Goal: Task Accomplishment & Management: Use online tool/utility

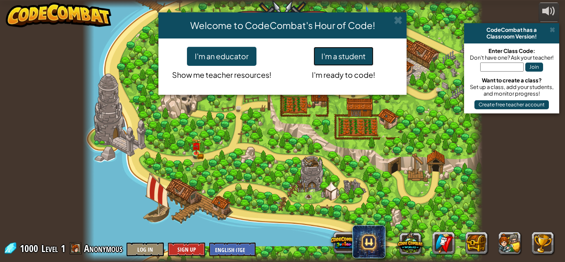
click at [338, 51] on button "I'm a student" at bounding box center [344, 56] width 60 height 19
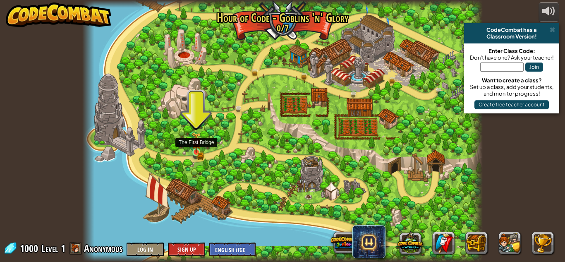
click at [197, 145] on img at bounding box center [196, 142] width 5 height 5
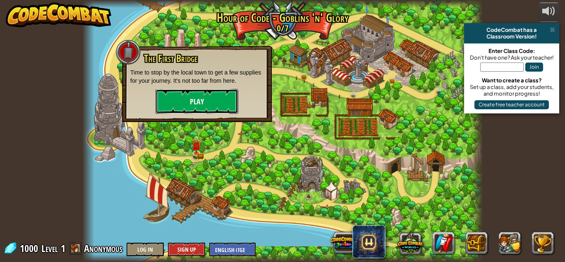
click at [207, 101] on button "Play" at bounding box center [197, 101] width 83 height 25
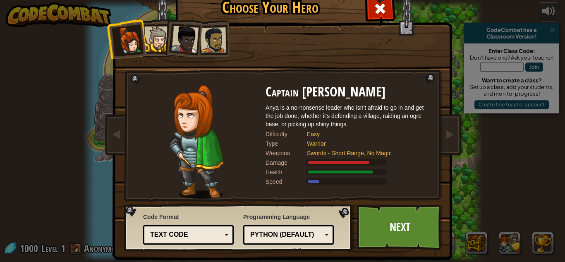
click at [278, 234] on div "Python (Default)" at bounding box center [286, 235] width 72 height 10
click at [274, 220] on div "Programming Language Python (Default) JavaScript Lua C++ Java (Experimental) Py…" at bounding box center [288, 229] width 91 height 36
click at [208, 233] on div "Text code" at bounding box center [186, 235] width 72 height 10
click at [218, 218] on div "Code Format Text code Blocks and code Blocks Blocks (Icons) Text code Blocks - …" at bounding box center [188, 229] width 91 height 36
click at [310, 135] on div "Easy" at bounding box center [365, 134] width 116 height 8
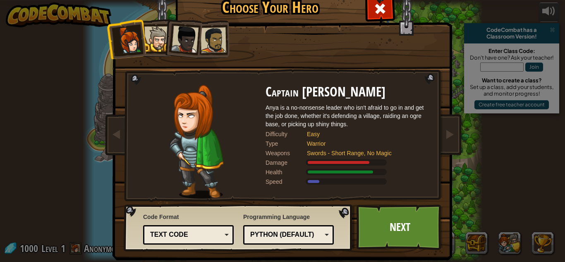
drag, startPoint x: 370, startPoint y: 173, endPoint x: 319, endPoint y: 173, distance: 50.9
click at [319, 173] on div at bounding box center [340, 172] width 65 height 3
click at [389, 219] on link "Next" at bounding box center [400, 227] width 87 height 46
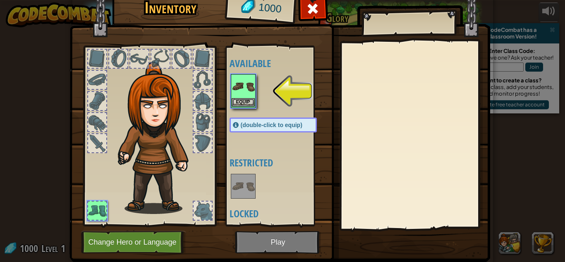
click at [243, 96] on img at bounding box center [243, 86] width 23 height 23
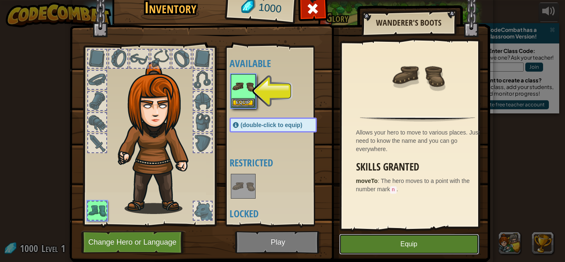
click at [378, 243] on button "Equip" at bounding box center [409, 244] width 140 height 21
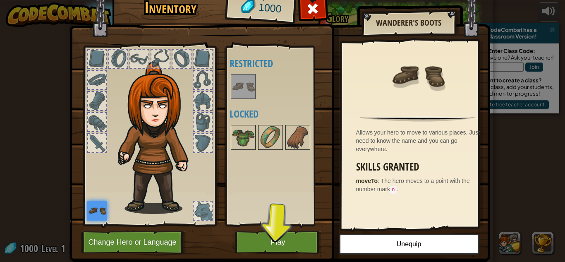
click at [135, 57] on div at bounding box center [139, 59] width 18 height 18
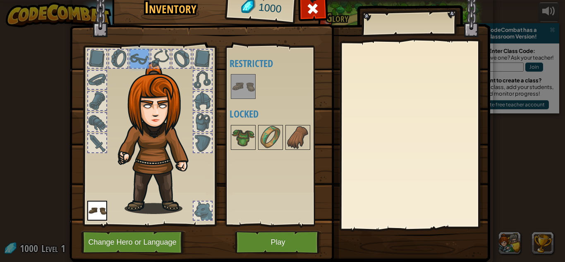
click at [93, 137] on div at bounding box center [97, 143] width 18 height 18
click at [91, 121] on div at bounding box center [97, 122] width 18 height 18
click at [96, 104] on div at bounding box center [97, 101] width 18 height 18
click at [90, 75] on div at bounding box center [97, 80] width 18 height 18
click at [94, 54] on div at bounding box center [97, 59] width 18 height 18
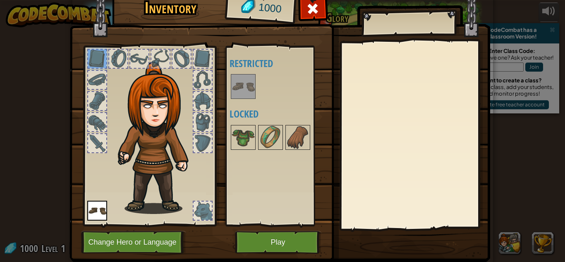
click at [118, 60] on div at bounding box center [118, 59] width 18 height 18
click at [138, 57] on div at bounding box center [139, 59] width 18 height 18
click at [156, 56] on div at bounding box center [161, 59] width 18 height 18
click at [176, 59] on div at bounding box center [182, 59] width 18 height 18
click at [204, 67] on div at bounding box center [203, 59] width 18 height 18
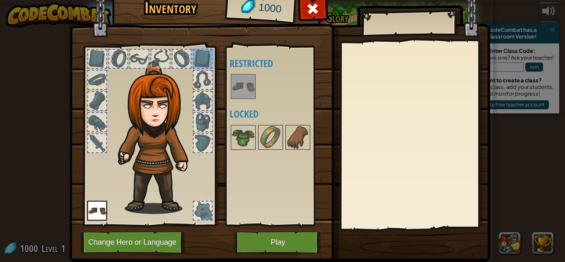
click at [205, 82] on div at bounding box center [203, 80] width 18 height 18
click at [202, 93] on div at bounding box center [203, 101] width 18 height 18
click at [204, 107] on div at bounding box center [203, 101] width 18 height 18
click at [204, 114] on div at bounding box center [203, 122] width 18 height 18
click at [197, 140] on div at bounding box center [203, 143] width 18 height 18
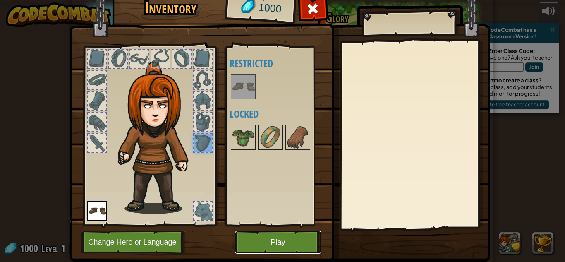
click at [248, 244] on button "Play" at bounding box center [278, 242] width 87 height 23
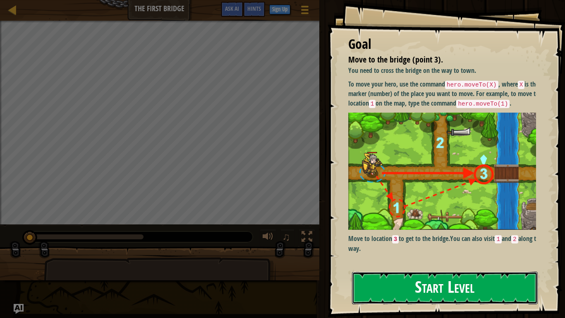
click at [421, 262] on button "Start Level" at bounding box center [445, 288] width 186 height 33
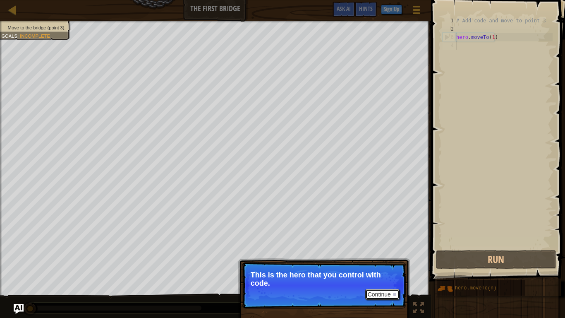
click at [372, 262] on button "Continue" at bounding box center [383, 294] width 34 height 11
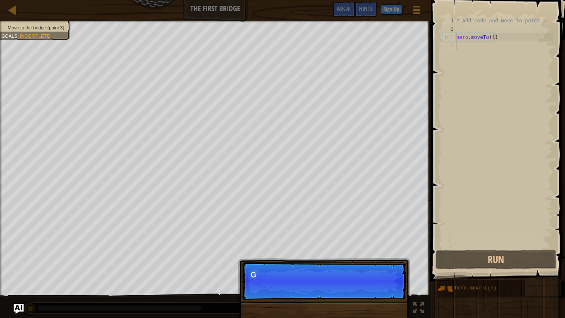
scroll to position [4, 0]
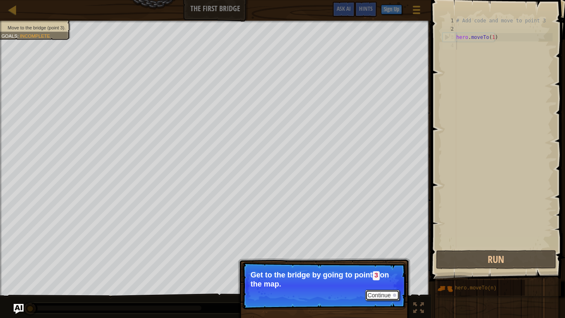
click at [374, 262] on button "Continue" at bounding box center [383, 295] width 34 height 11
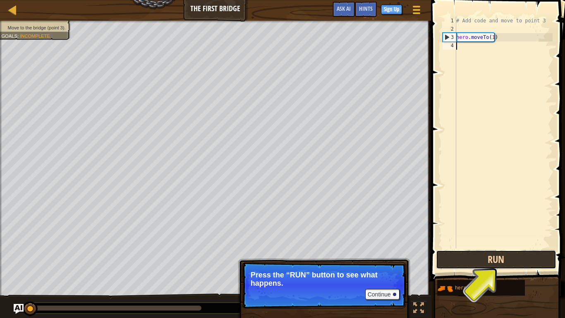
click at [475, 253] on button "Run" at bounding box center [496, 259] width 120 height 19
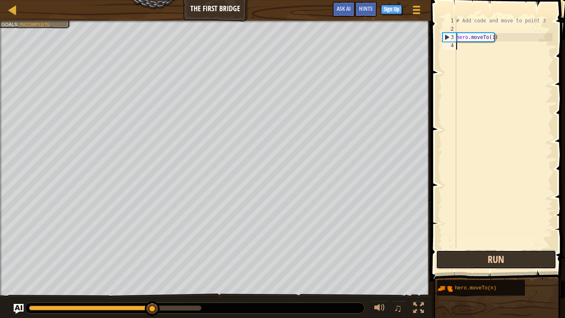
click at [500, 261] on button "Run" at bounding box center [496, 259] width 120 height 19
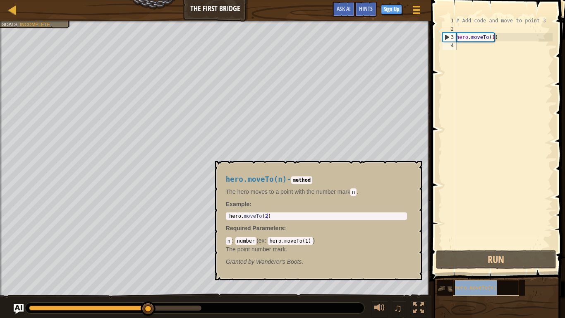
click at [468, 262] on div "hero.moveTo(n)" at bounding box center [486, 288] width 66 height 16
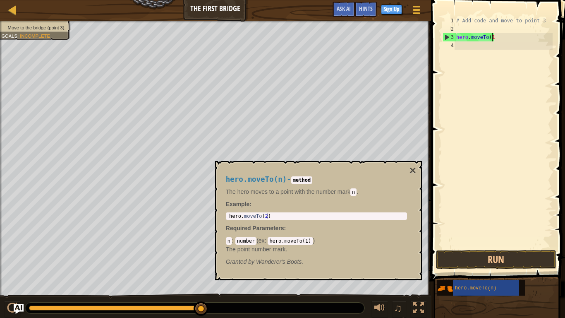
type textarea "hero.moveTo("
type textarea "hero.moveTo(2)"
click at [276, 217] on div "hero . moveTo ( 2 )" at bounding box center [317, 221] width 178 height 17
click at [265, 215] on div "hero . moveTo ( 2 )" at bounding box center [317, 221] width 178 height 17
click at [260, 213] on div "hero . moveTo ( 2 )" at bounding box center [317, 221] width 178 height 17
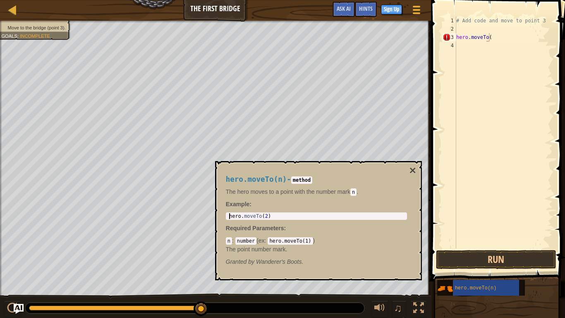
click at [260, 217] on div "hero . moveTo ( 2 )" at bounding box center [317, 221] width 178 height 17
click at [412, 171] on button "×" at bounding box center [412, 171] width 7 height 12
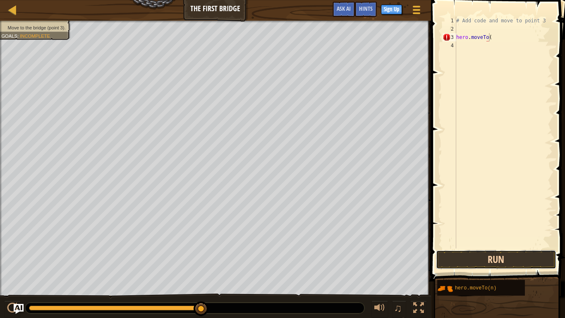
click at [437, 262] on button "Run" at bounding box center [496, 259] width 120 height 19
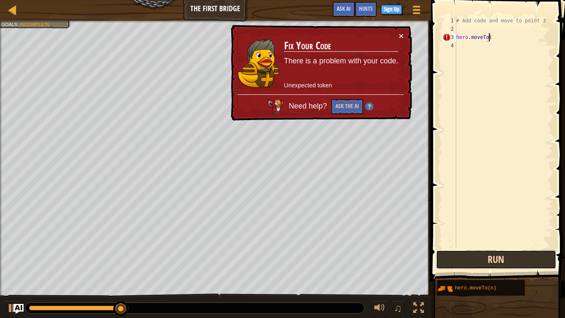
click at [508, 252] on button "Run" at bounding box center [496, 259] width 120 height 19
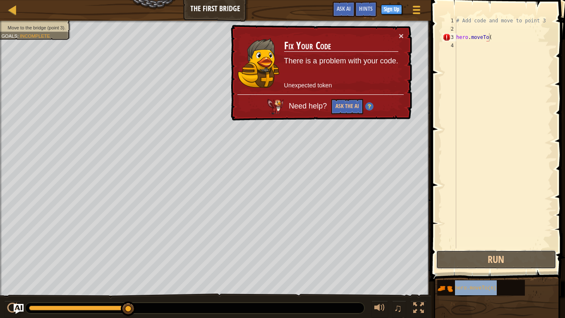
drag, startPoint x: 504, startPoint y: 250, endPoint x: 494, endPoint y: 26, distance: 223.7
click at [494, 26] on div "hero.moveTo( 1 2 3 4 # Add code and move to point 3 hero . moveTo ( ההההההההההה…" at bounding box center [497, 157] width 137 height 306
click at [481, 39] on div "# Add code and move to point 3 hero . moveTo (" at bounding box center [504, 141] width 98 height 248
click at [491, 38] on div "# Add code and move to point 3 hero . moveTo (" at bounding box center [504, 141] width 98 height 248
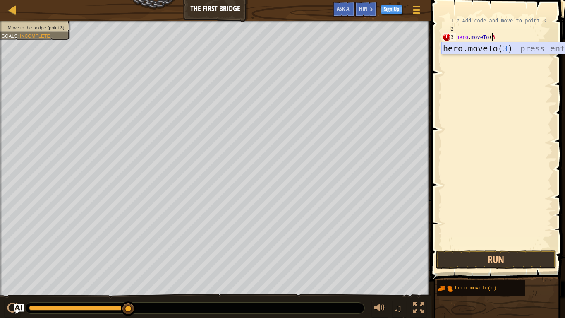
click at [497, 47] on div "hero.moveTo( 3 ) press enter" at bounding box center [520, 60] width 156 height 37
type textarea "hero.moveTo(3)"
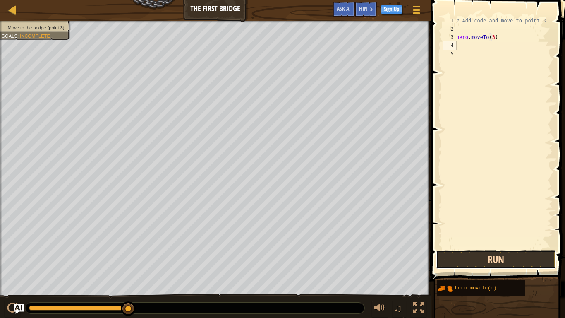
click at [471, 262] on button "Run" at bounding box center [496, 259] width 120 height 19
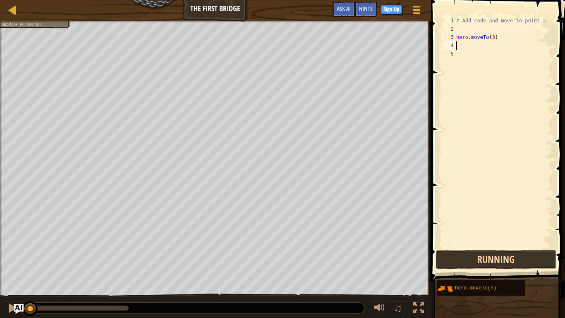
scroll to position [4, 0]
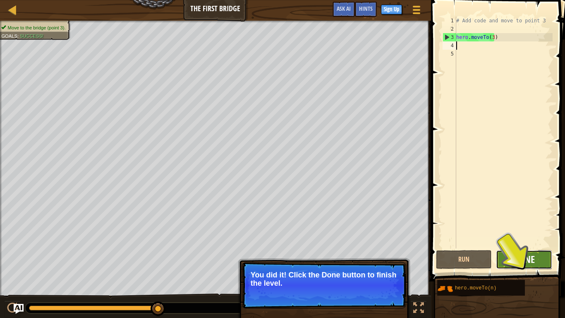
click at [529, 262] on span "Done" at bounding box center [525, 259] width 22 height 13
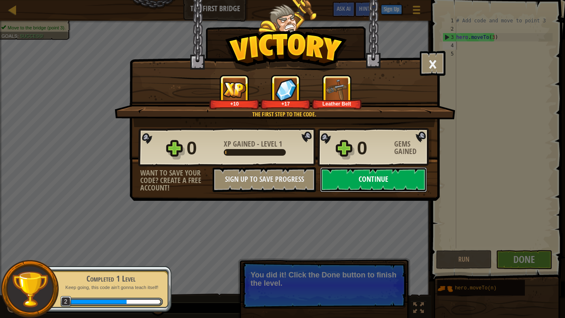
click at [389, 176] on button "Continue" at bounding box center [373, 179] width 107 height 25
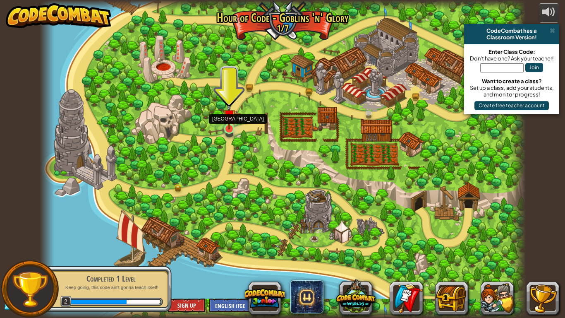
click at [229, 128] on img at bounding box center [229, 115] width 12 height 28
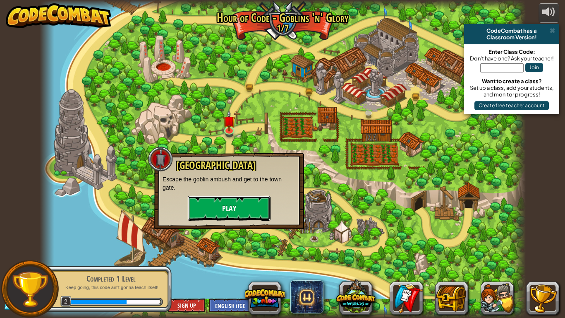
click at [214, 204] on button "Play" at bounding box center [229, 208] width 83 height 25
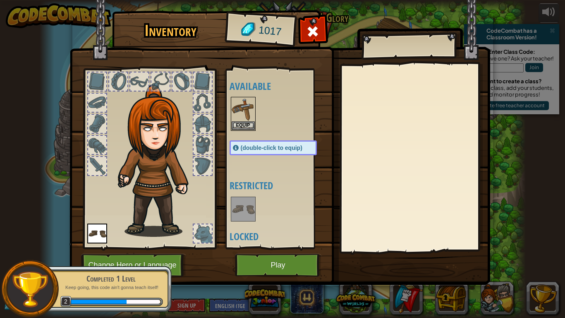
click at [209, 230] on div at bounding box center [203, 233] width 18 height 18
click at [205, 230] on div at bounding box center [203, 233] width 18 height 18
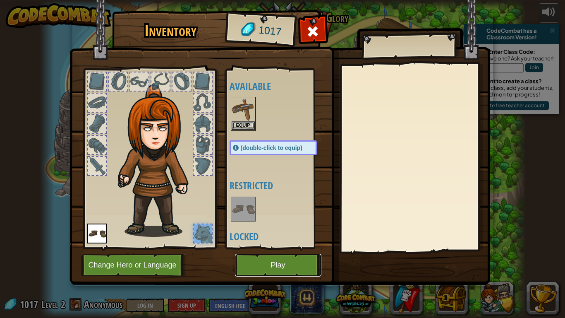
click at [271, 262] on button "Play" at bounding box center [278, 265] width 87 height 23
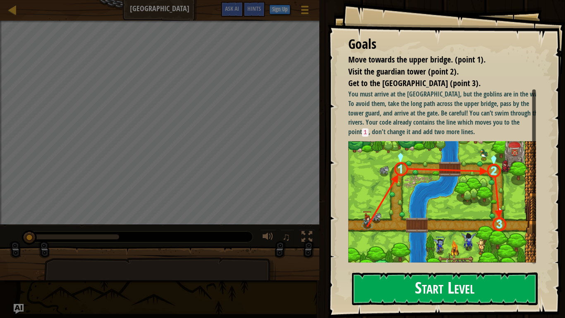
click at [413, 262] on button "Start Level" at bounding box center [445, 288] width 186 height 33
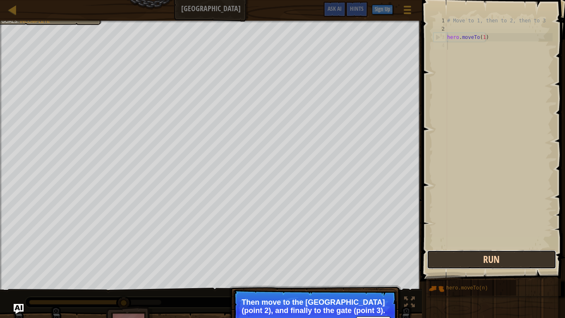
click at [487, 259] on button "Run" at bounding box center [491, 259] width 129 height 19
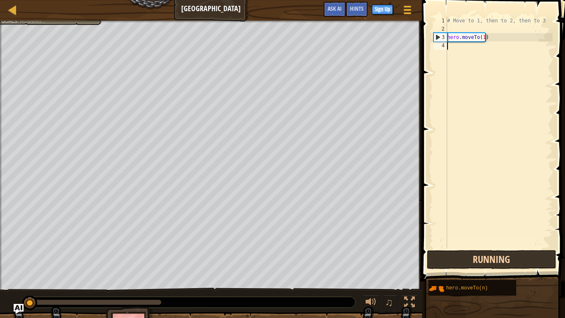
scroll to position [4, 0]
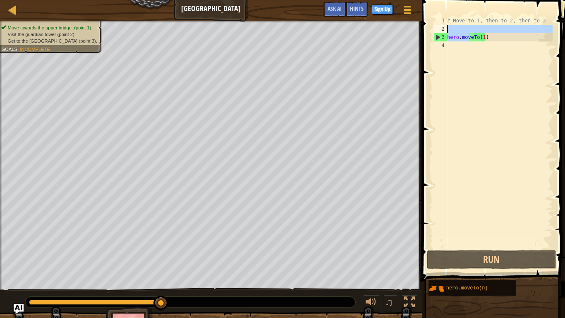
click at [470, 38] on div "# Move to 1, then to 2, then to 3 hero . moveTo ( 1 )" at bounding box center [499, 141] width 107 height 248
click at [438, 39] on div "3" at bounding box center [440, 37] width 13 height 8
click at [438, 38] on div "3" at bounding box center [440, 37] width 13 height 8
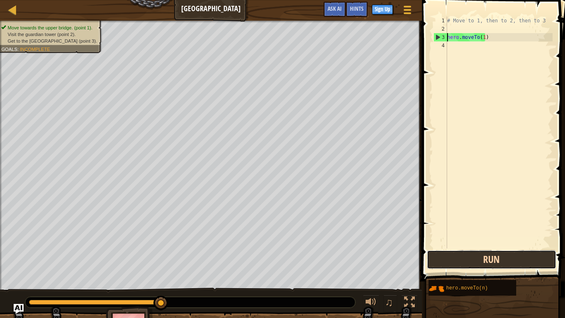
click at [461, 262] on button "Run" at bounding box center [491, 259] width 129 height 19
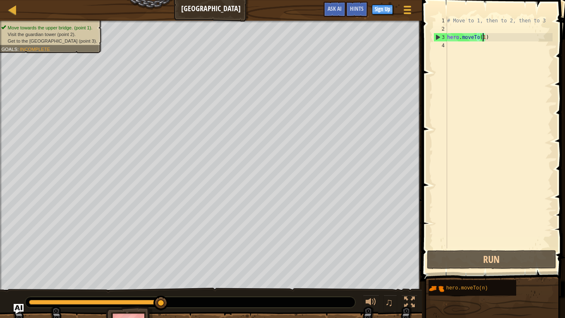
click at [482, 38] on div "# Move to 1, then to 2, then to 3 hero . moveTo ( 1 )" at bounding box center [499, 141] width 107 height 248
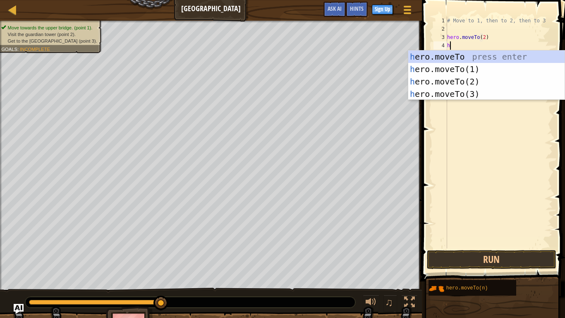
scroll to position [4, 3]
click at [460, 97] on div "he ro.moveTo press enter he ro.moveTo(1) press enter he ro.moveTo(2) press ente…" at bounding box center [487, 88] width 156 height 75
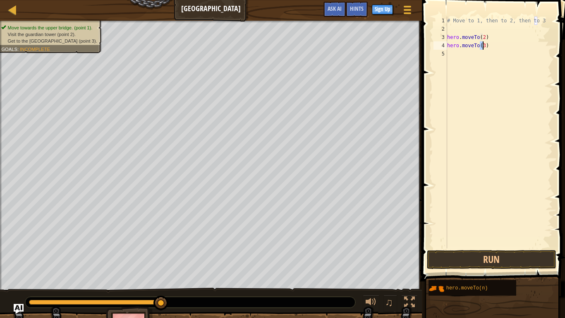
scroll to position [4, 3]
click at [469, 255] on button "Run" at bounding box center [491, 259] width 129 height 19
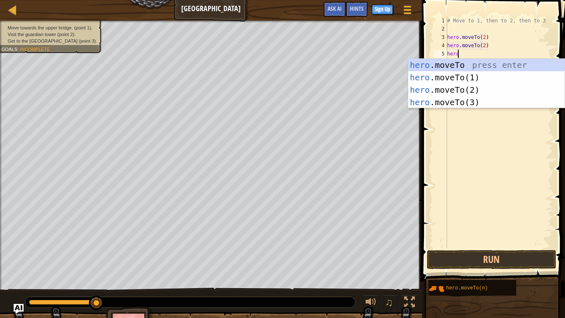
scroll to position [4, 4]
click at [480, 103] on div "hero .moveTo press enter hero .moveTo(1) press enter hero .moveTo(2) press ente…" at bounding box center [487, 96] width 156 height 75
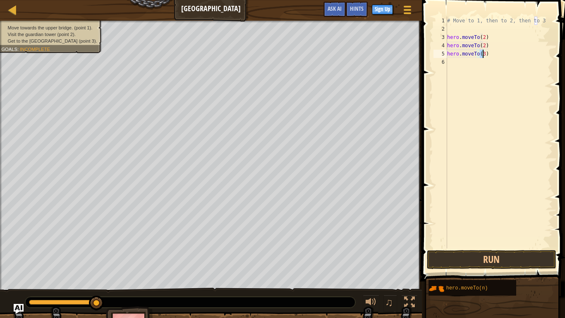
scroll to position [4, 3]
click at [461, 254] on button "Run" at bounding box center [491, 259] width 129 height 19
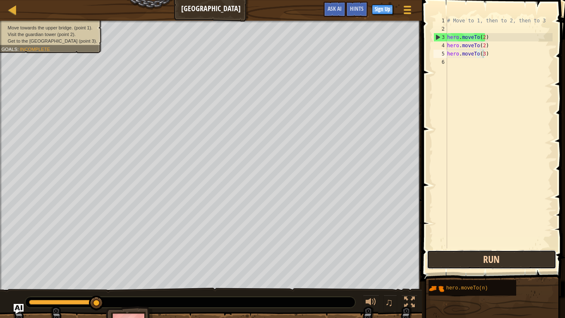
click at [469, 261] on button "Run" at bounding box center [491, 259] width 129 height 19
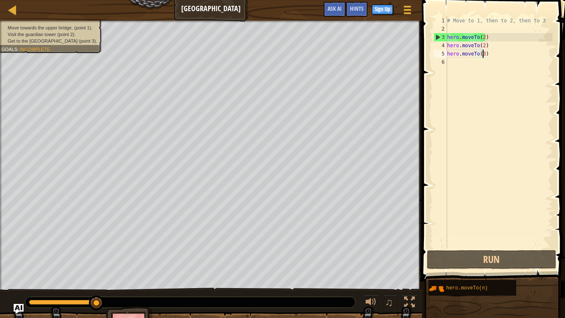
drag, startPoint x: 96, startPoint y: 302, endPoint x: 135, endPoint y: 303, distance: 38.1
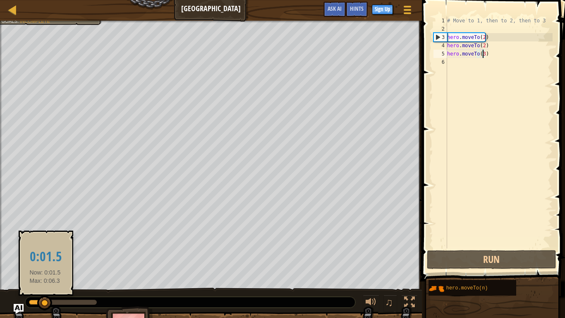
drag, startPoint x: 99, startPoint y: 301, endPoint x: 51, endPoint y: 296, distance: 48.7
click at [48, 262] on div at bounding box center [44, 303] width 15 height 15
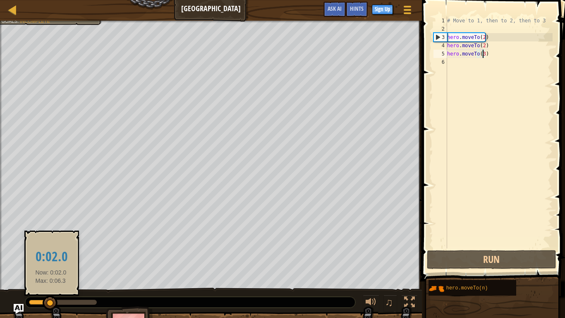
click at [52, 262] on div at bounding box center [50, 303] width 15 height 15
click at [53, 262] on div at bounding box center [50, 303] width 15 height 15
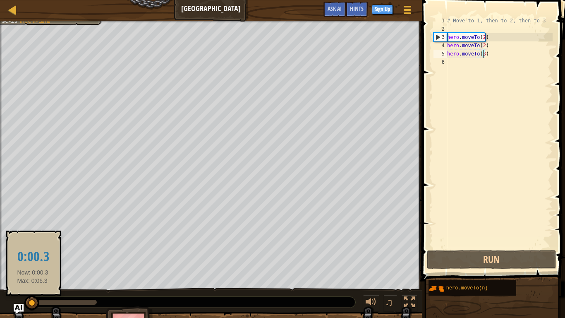
drag, startPoint x: 53, startPoint y: 300, endPoint x: 33, endPoint y: 298, distance: 19.9
click at [33, 262] on div at bounding box center [31, 303] width 15 height 15
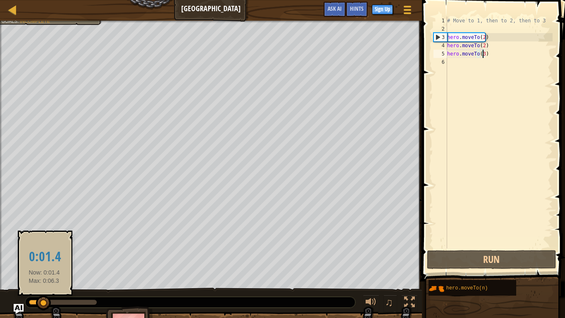
drag, startPoint x: 38, startPoint y: 299, endPoint x: 65, endPoint y: 303, distance: 26.3
click at [51, 262] on div at bounding box center [43, 303] width 15 height 15
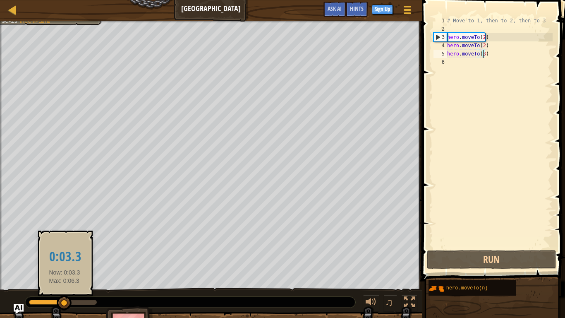
drag, startPoint x: 65, startPoint y: 303, endPoint x: 89, endPoint y: 304, distance: 24.1
click at [72, 262] on div at bounding box center [64, 303] width 15 height 15
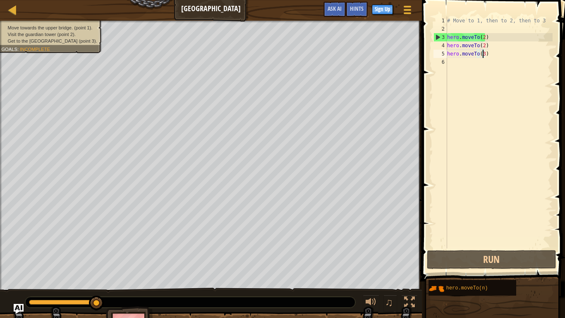
drag, startPoint x: 89, startPoint y: 304, endPoint x: 164, endPoint y: 316, distance: 76.7
click at [164, 262] on div "Move towards the upper bridge. (point 1). Visit the [GEOGRAPHIC_DATA] (point 2)…" at bounding box center [282, 183] width 565 height 325
drag, startPoint x: 96, startPoint y: 303, endPoint x: 117, endPoint y: 301, distance: 21.6
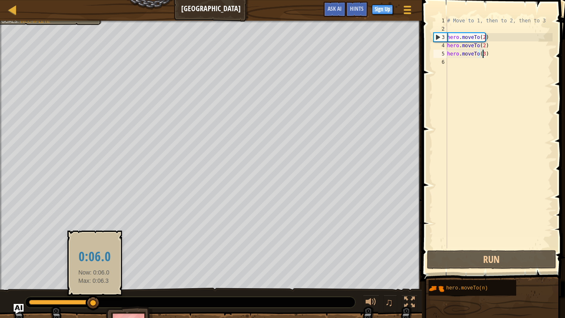
click at [94, 262] on div at bounding box center [93, 303] width 15 height 15
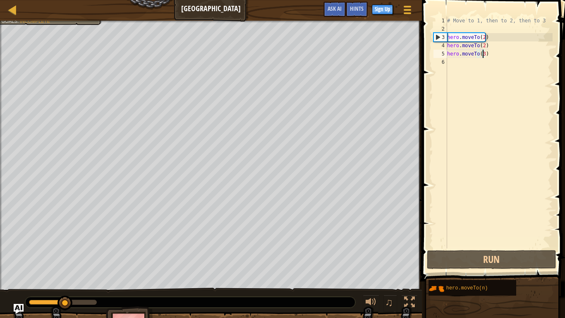
drag, startPoint x: 94, startPoint y: 299, endPoint x: 55, endPoint y: 293, distance: 39.4
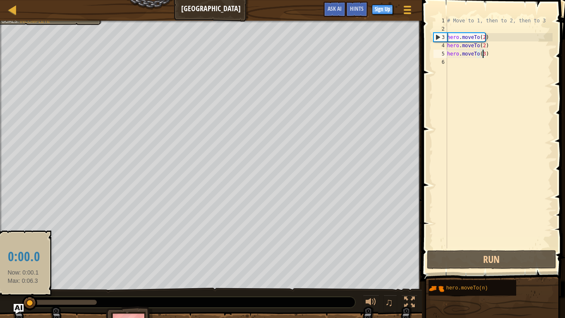
drag, startPoint x: 52, startPoint y: 299, endPoint x: 23, endPoint y: 296, distance: 28.8
click at [23, 262] on div at bounding box center [29, 303] width 15 height 15
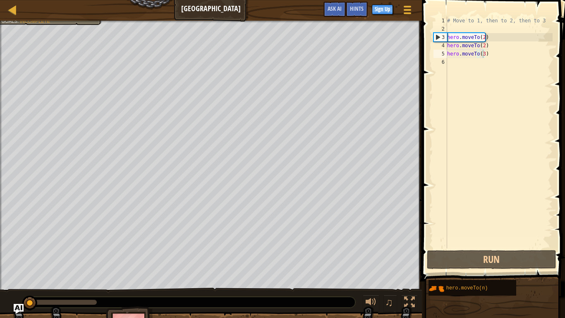
click at [460, 250] on span at bounding box center [495, 129] width 150 height 306
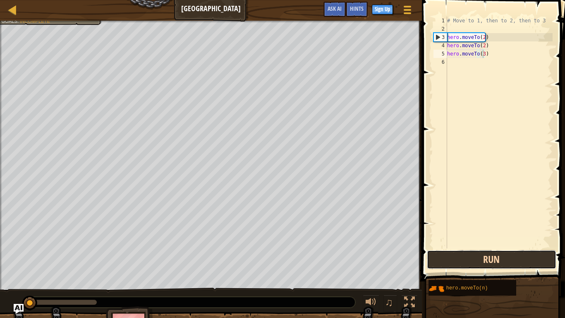
click at [457, 260] on button "Run" at bounding box center [491, 259] width 129 height 19
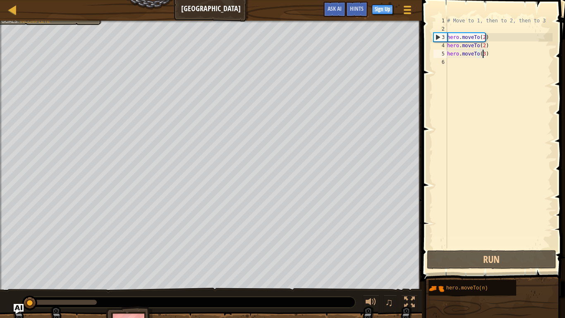
drag, startPoint x: 85, startPoint y: 303, endPoint x: 26, endPoint y: 295, distance: 59.3
click at [26, 8] on body "Map Old Town Road Game Menu Done Sign Up Hints Ask AI 1 ההההההההההההההההההההההה…" at bounding box center [282, 4] width 565 height 8
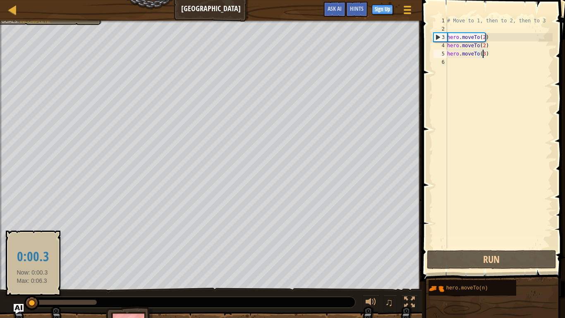
drag, startPoint x: 41, startPoint y: 303, endPoint x: 32, endPoint y: 303, distance: 8.7
click at [32, 262] on div at bounding box center [31, 303] width 15 height 15
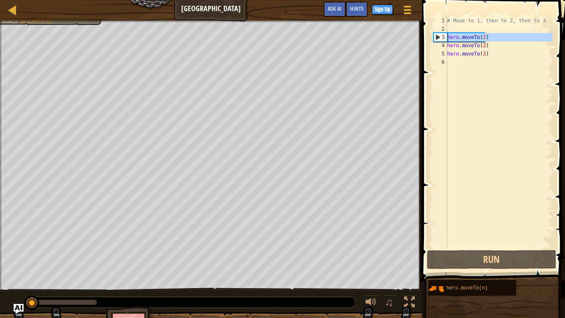
click at [438, 38] on div "3" at bounding box center [440, 37] width 13 height 8
drag, startPoint x: 438, startPoint y: 36, endPoint x: 439, endPoint y: 61, distance: 24.4
type textarea "hero.moveTo(3)"
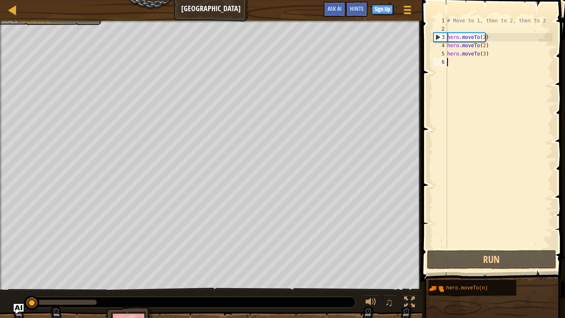
click at [483, 37] on div "# Move to 1, then to 2, then to 3 hero . moveTo ( 2 ) hero . moveTo ( 2 ) hero …" at bounding box center [499, 141] width 107 height 248
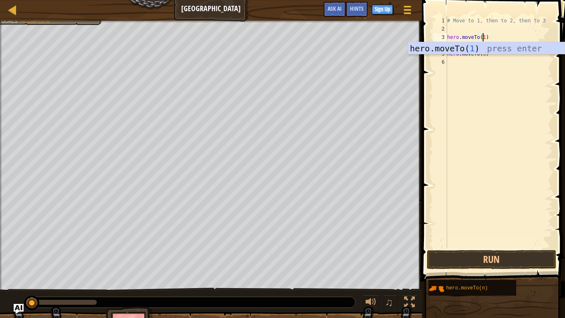
scroll to position [4, 3]
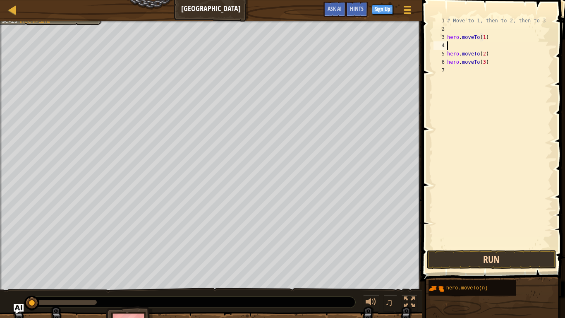
type textarea "hero.moveTo(1)"
click at [430, 254] on button "Run" at bounding box center [491, 259] width 129 height 19
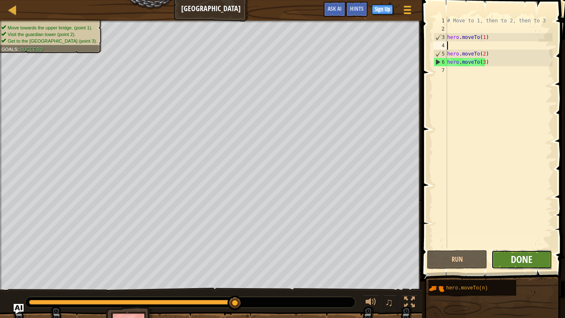
click at [521, 261] on span "Done" at bounding box center [522, 259] width 22 height 13
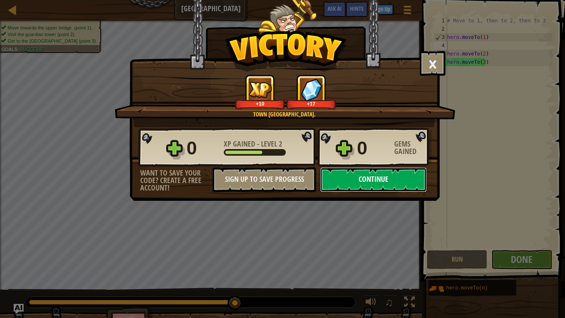
click at [361, 178] on button "Continue" at bounding box center [373, 179] width 107 height 25
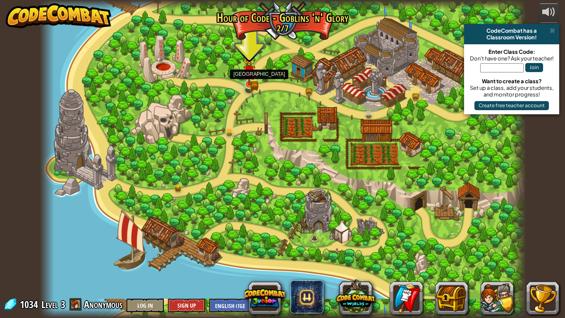
click at [249, 82] on img at bounding box center [249, 71] width 12 height 27
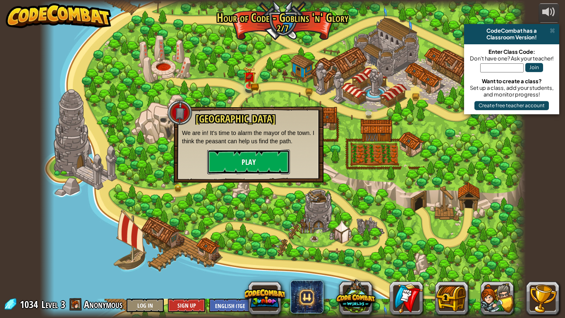
click at [248, 156] on button "Play" at bounding box center [248, 161] width 83 height 25
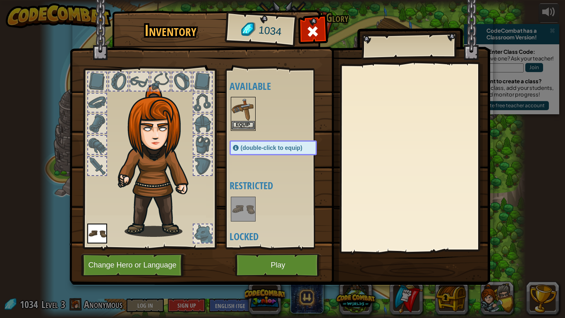
click at [245, 117] on img at bounding box center [243, 109] width 23 height 23
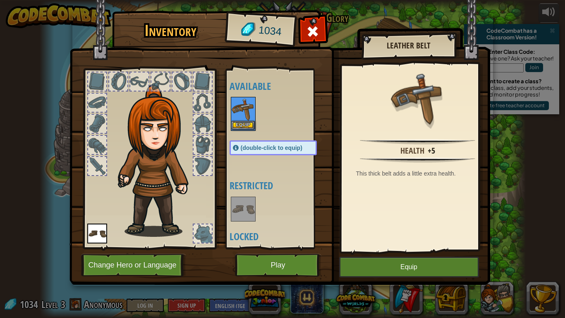
click at [245, 117] on img at bounding box center [243, 109] width 23 height 23
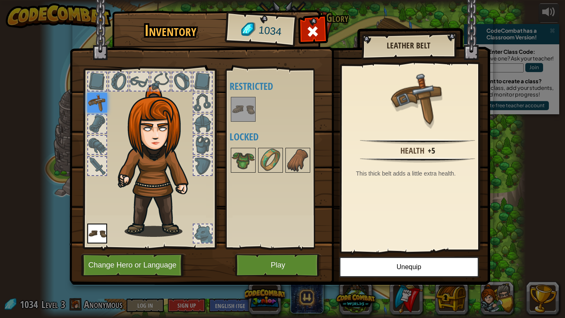
click at [96, 163] on div at bounding box center [97, 166] width 18 height 18
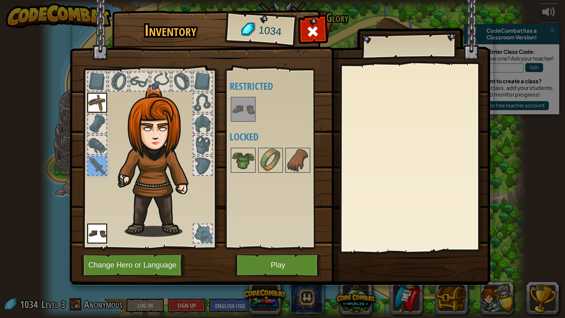
click at [98, 152] on div at bounding box center [97, 145] width 18 height 18
click at [108, 123] on img at bounding box center [152, 151] width 125 height 170
click at [88, 125] on div at bounding box center [97, 124] width 18 height 18
click at [273, 262] on button "Play" at bounding box center [278, 265] width 87 height 23
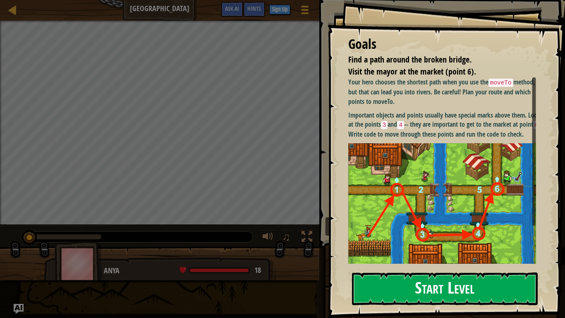
click at [391, 262] on button "Start Level" at bounding box center [445, 288] width 186 height 33
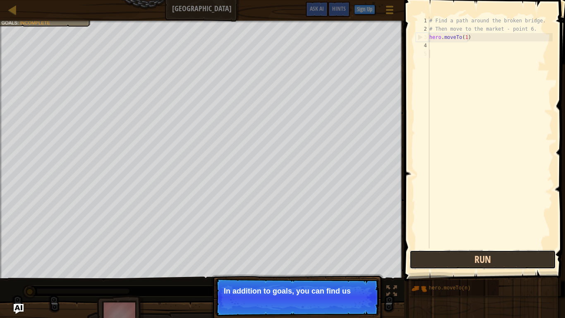
click at [438, 261] on button "Run" at bounding box center [483, 259] width 147 height 19
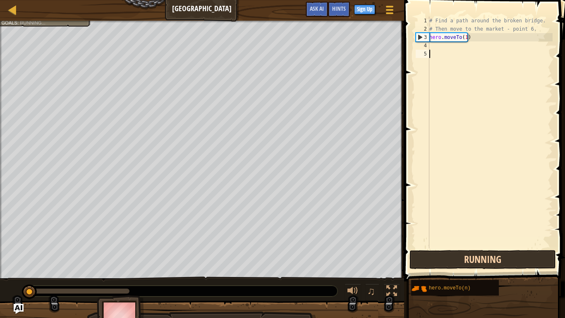
scroll to position [4, 0]
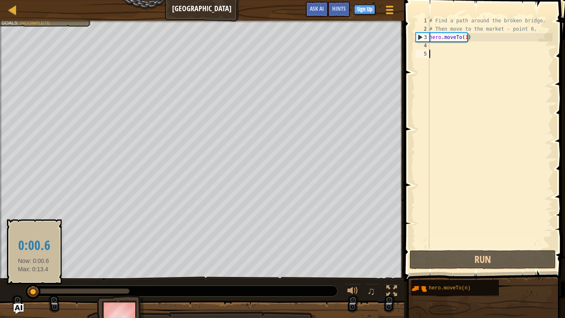
drag, startPoint x: 102, startPoint y: 293, endPoint x: 34, endPoint y: 296, distance: 68.8
click at [34, 262] on div at bounding box center [33, 291] width 15 height 15
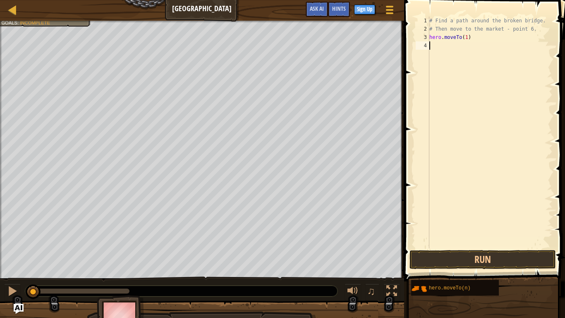
type textarea "hero.moveTo(1)"
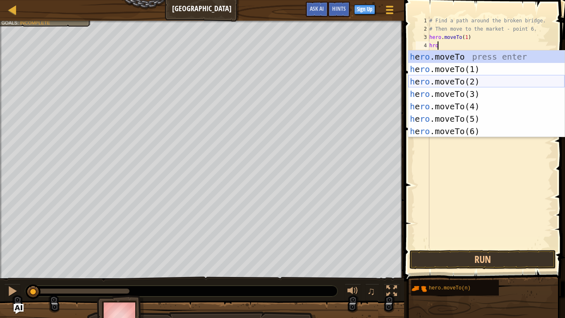
click at [454, 81] on div "h e ro .moveTo press enter h e ro .moveTo(1) press enter h e ro .moveTo(2) pres…" at bounding box center [487, 107] width 156 height 112
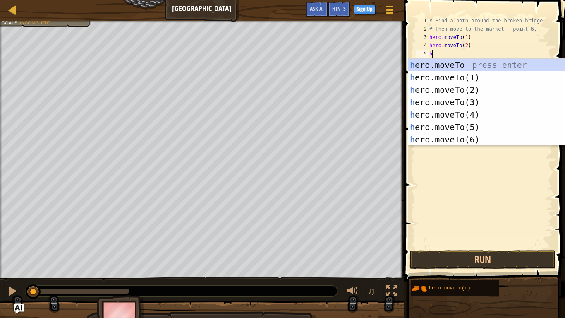
scroll to position [4, 3]
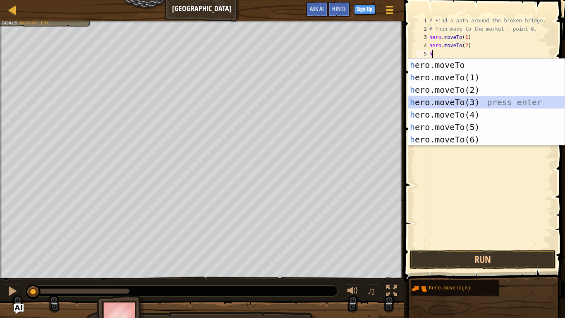
click at [437, 104] on div "h ero.moveTo press enter h ero.moveTo(1) press enter h ero.moveTo(2) press ente…" at bounding box center [487, 115] width 156 height 112
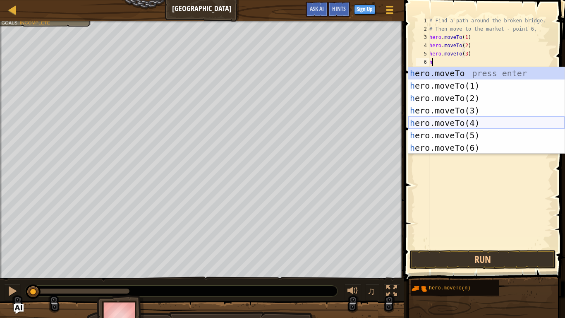
click at [437, 122] on div "h ero.moveTo press enter h ero.moveTo(1) press enter h ero.moveTo(2) press ente…" at bounding box center [487, 123] width 156 height 112
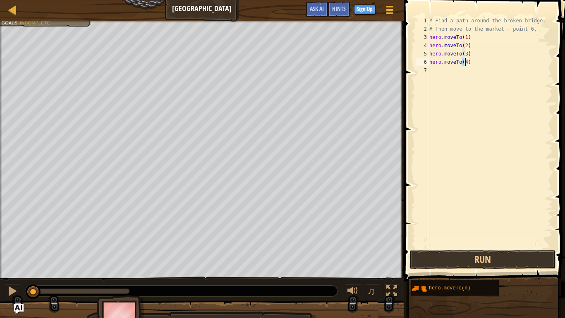
scroll to position [4, 2]
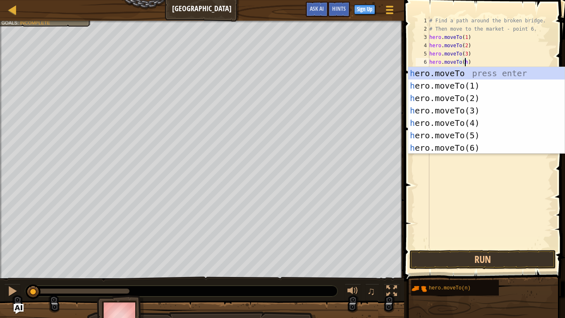
type textarea "hero.moveTo()"
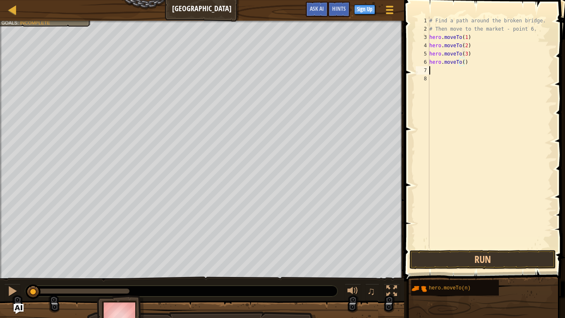
scroll to position [4, 0]
click at [462, 65] on div "# Find a path around the broken bridge. # Then move to the market - point 6. he…" at bounding box center [490, 141] width 125 height 248
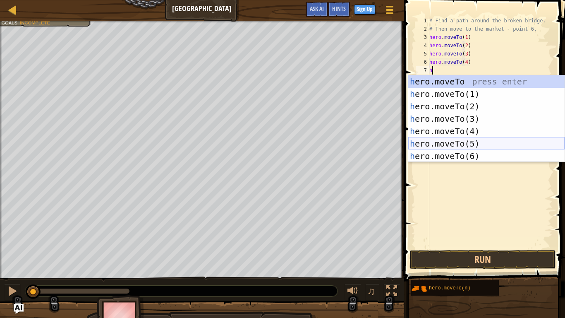
click at [440, 138] on div "h ero.moveTo press enter h ero.moveTo(1) press enter h ero.moveTo(2) press ente…" at bounding box center [487, 131] width 156 height 112
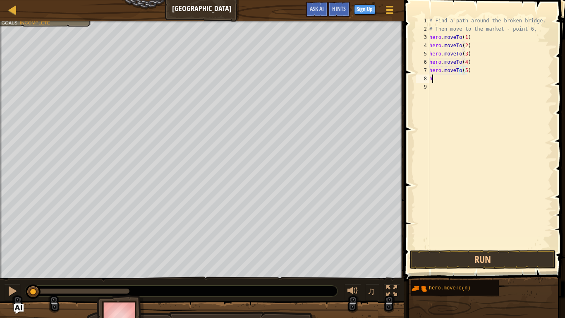
click at [433, 79] on div "# Find a path around the broken bridge. # Then move to the market - point 6. he…" at bounding box center [490, 141] width 125 height 248
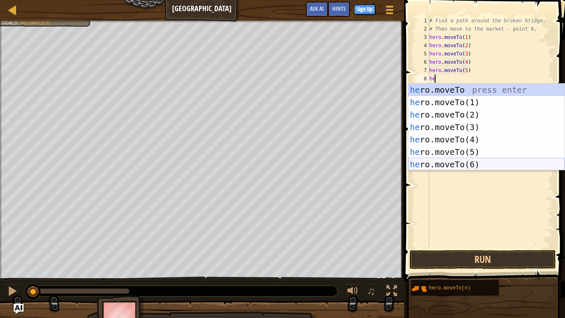
click at [448, 164] on div "he ro.moveTo press enter he ro.moveTo(1) press enter he ro.moveTo(2) press ente…" at bounding box center [487, 140] width 156 height 112
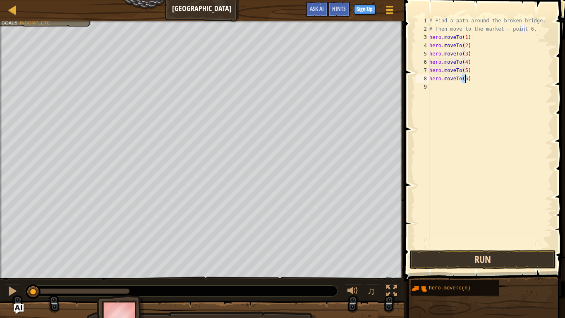
type textarea "hero.moveTo(6)"
click at [461, 262] on button "Run" at bounding box center [483, 259] width 147 height 19
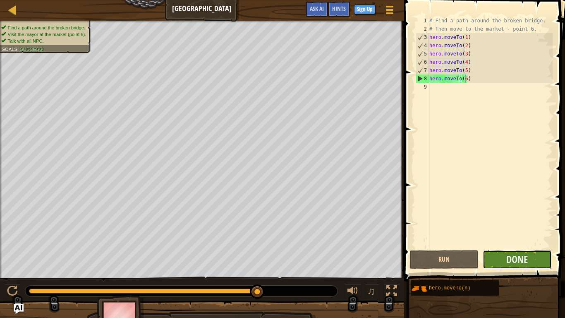
click at [506, 257] on button "Done" at bounding box center [517, 259] width 69 height 19
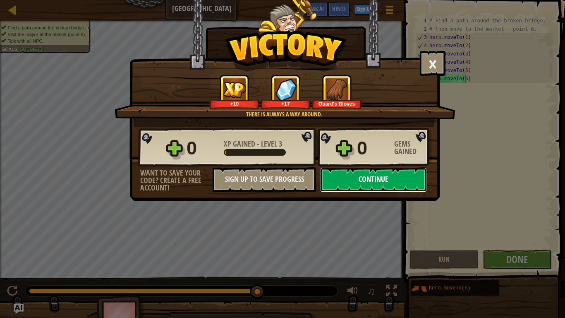
click at [375, 182] on button "Continue" at bounding box center [373, 179] width 107 height 25
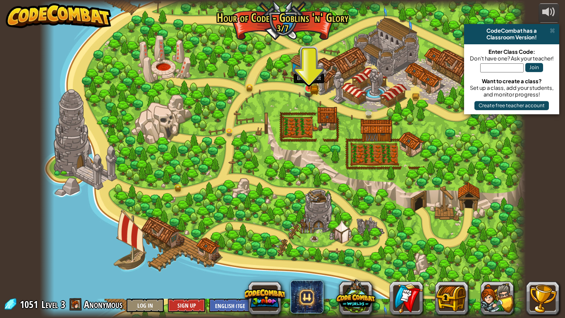
click at [310, 89] on img at bounding box center [309, 75] width 12 height 27
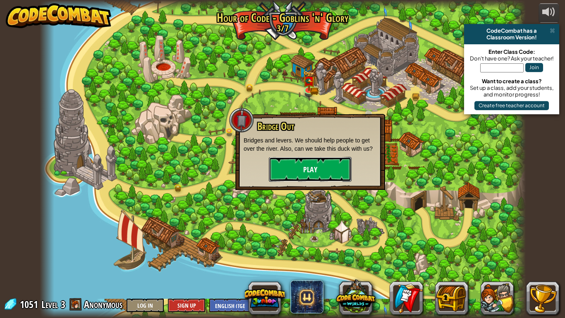
click at [293, 167] on button "Play" at bounding box center [310, 169] width 83 height 25
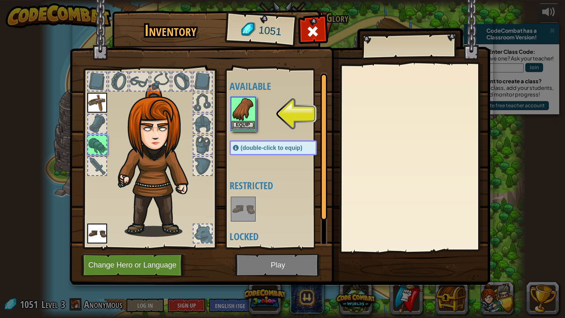
click at [238, 116] on img at bounding box center [243, 109] width 23 height 23
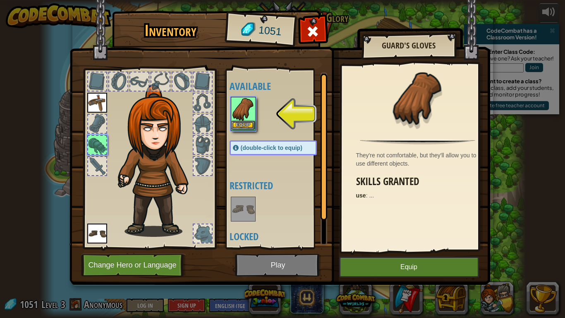
click at [238, 116] on img at bounding box center [243, 109] width 23 height 23
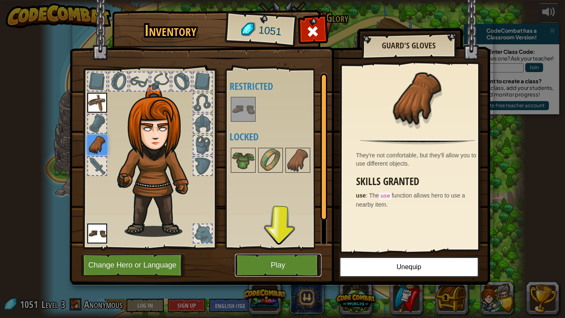
click at [272, 258] on button "Play" at bounding box center [278, 265] width 87 height 23
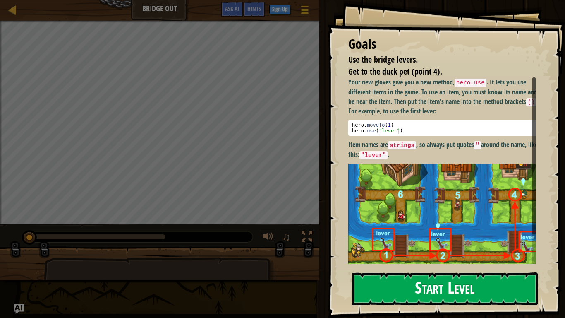
click at [425, 262] on button "Start Level" at bounding box center [445, 288] width 186 height 33
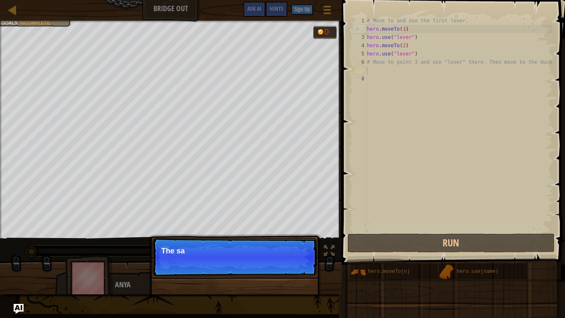
click at [293, 262] on div "Continue The sa" at bounding box center [235, 299] width 173 height 123
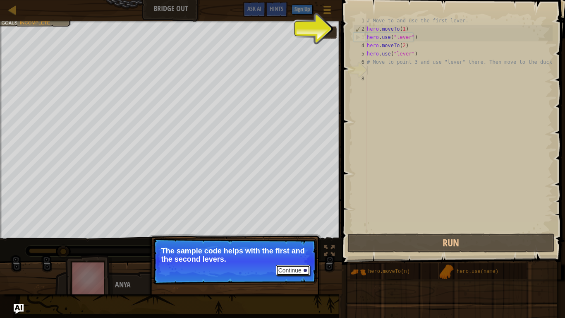
click at [293, 262] on button "Continue" at bounding box center [293, 270] width 34 height 11
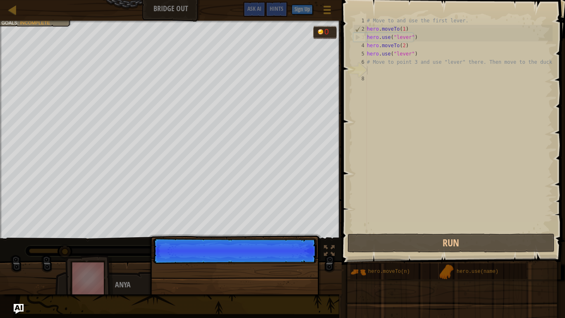
scroll to position [4, 0]
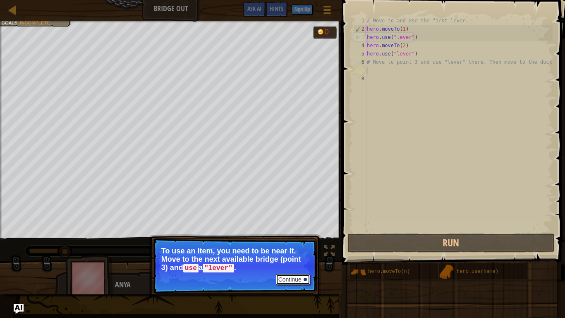
click at [298, 262] on button "Continue" at bounding box center [293, 279] width 34 height 11
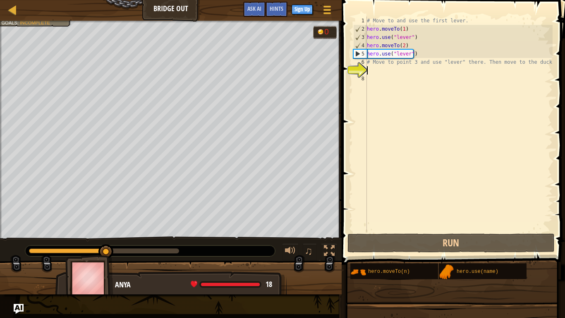
click at [291, 262] on div at bounding box center [171, 280] width 342 height 41
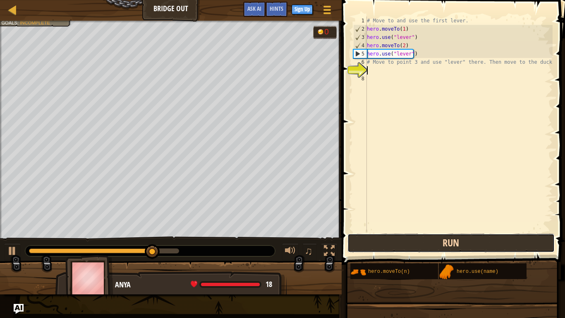
click at [414, 245] on button "Run" at bounding box center [451, 242] width 207 height 19
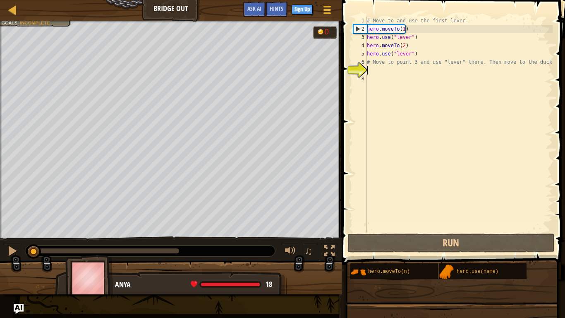
click at [34, 235] on div "Use the bridge levers. Get to the duck pet (point 4). Goals : Incomplete 0 ♫ An…" at bounding box center [282, 158] width 565 height 274
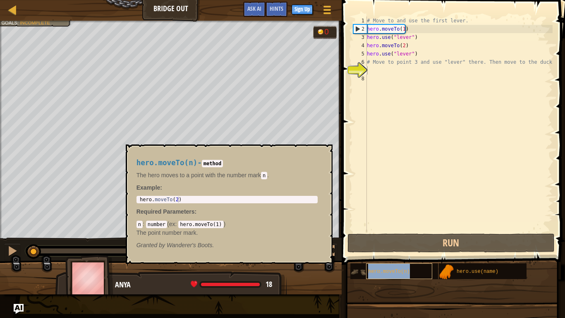
click at [392, 262] on div "hero.moveTo(n)" at bounding box center [399, 271] width 66 height 16
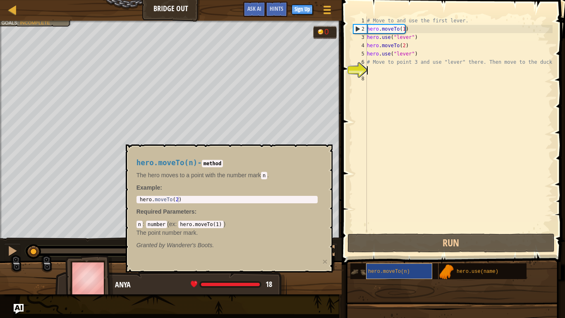
click at [393, 262] on div "hero.moveTo(n)" at bounding box center [399, 271] width 66 height 16
click at [369, 73] on div "# Move to and use the first lever. hero . moveTo ( 1 ) hero . use ( "lever" ) h…" at bounding box center [460, 133] width 188 height 232
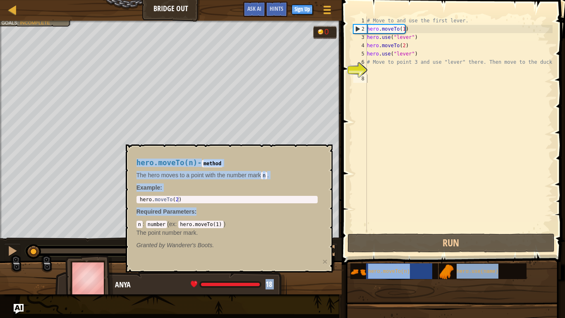
drag, startPoint x: 320, startPoint y: 204, endPoint x: 374, endPoint y: 230, distance: 60.5
click at [388, 8] on body "Map Bridge Out Game Menu Done Sign Up Hints Ask AI 1 הההההההההההההההההההההההההה…" at bounding box center [282, 4] width 565 height 8
click at [404, 262] on span "hero.moveTo(n)" at bounding box center [389, 272] width 42 height 6
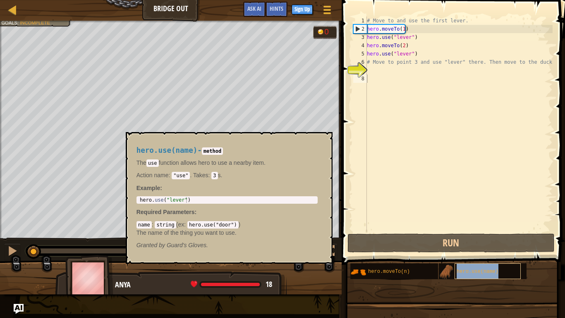
click at [475, 262] on div "hero.use(name)" at bounding box center [488, 271] width 66 height 16
click at [424, 187] on div "# Move to and use the first lever. hero . moveTo ( 1 ) hero . use ( "lever" ) h…" at bounding box center [460, 133] width 188 height 232
click at [325, 144] on button "×" at bounding box center [323, 142] width 7 height 12
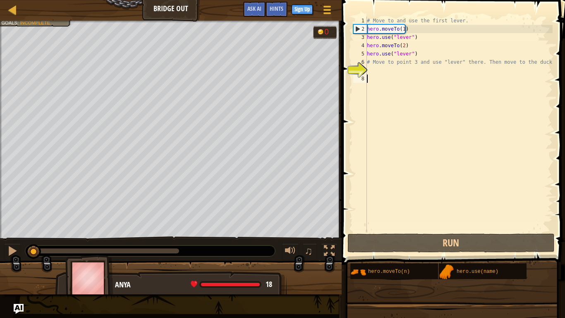
click at [366, 78] on div "8" at bounding box center [361, 79] width 14 height 8
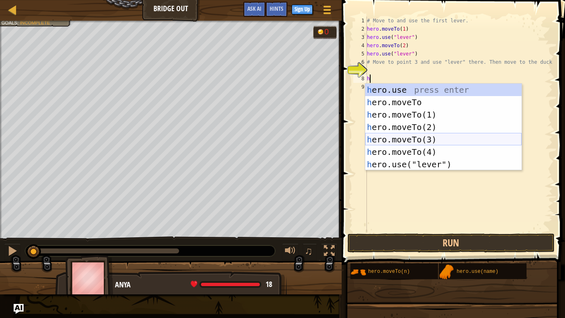
click at [416, 137] on div "h ero.use press enter h ero.moveTo press enter h ero.moveTo(1) press enter h er…" at bounding box center [444, 140] width 156 height 112
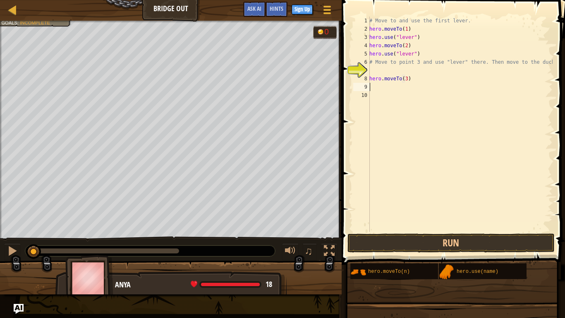
scroll to position [4, 3]
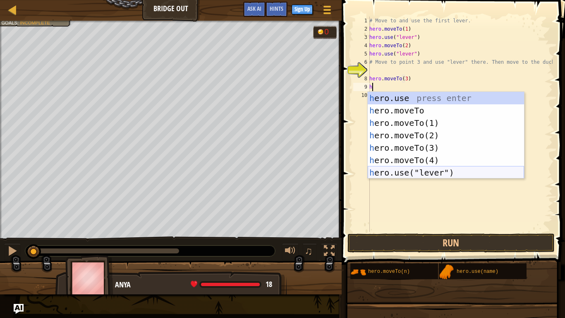
click at [431, 169] on div "h ero.use press enter h ero.moveTo press enter h ero.moveTo(1) press enter h er…" at bounding box center [446, 148] width 156 height 112
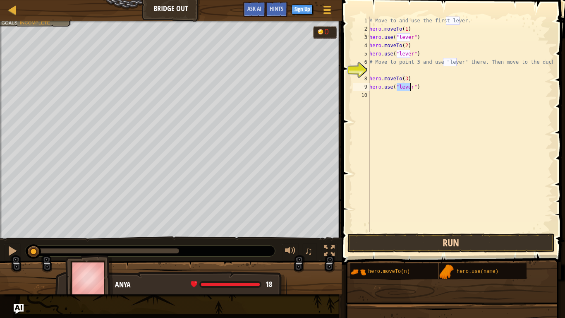
type textarea "hero.use("lever")"
click at [393, 238] on button "Run" at bounding box center [451, 242] width 207 height 19
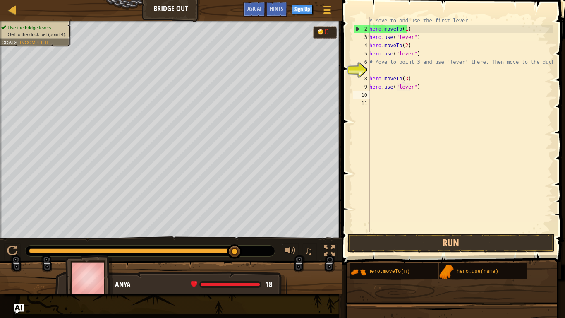
scroll to position [4, 0]
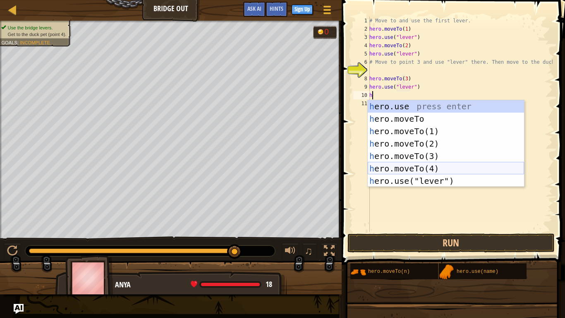
click at [407, 172] on div "h ero.use press enter h ero.moveTo press enter h ero.moveTo(1) press enter h er…" at bounding box center [446, 156] width 156 height 112
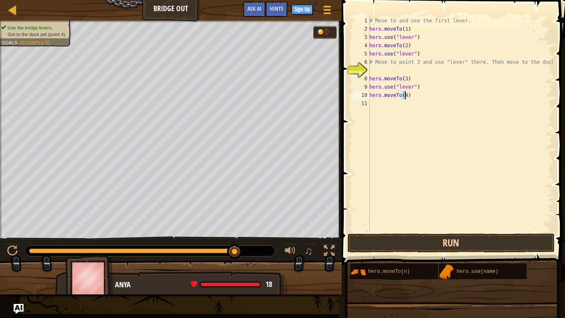
type textarea "hero.moveTo(4)"
click at [399, 243] on button "Run" at bounding box center [451, 242] width 207 height 19
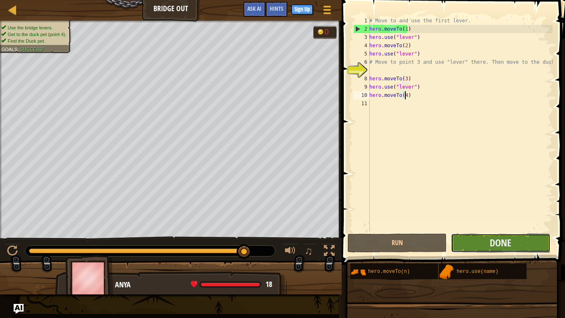
click at [467, 247] on button "Done" at bounding box center [500, 242] width 99 height 19
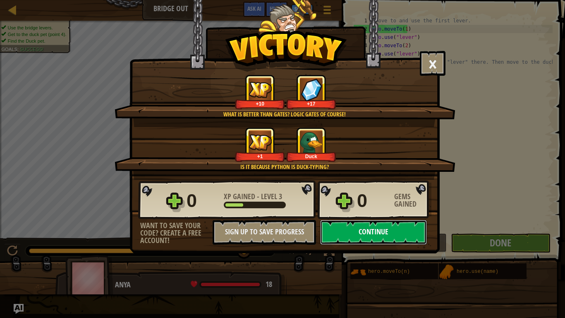
click at [354, 230] on button "Continue" at bounding box center [373, 232] width 107 height 25
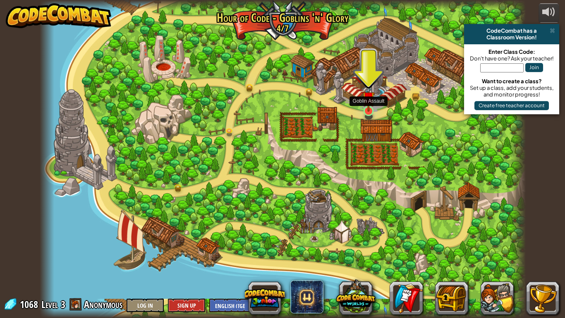
click at [366, 110] on img at bounding box center [369, 98] width 12 height 28
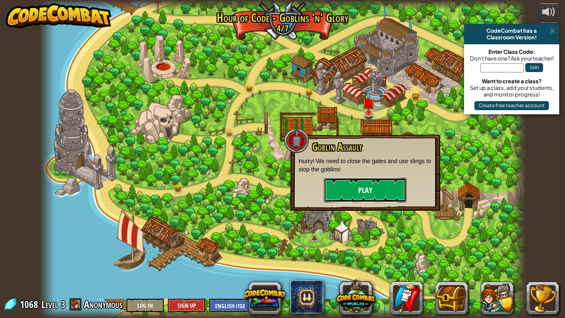
click at [370, 186] on button "Play" at bounding box center [365, 190] width 83 height 25
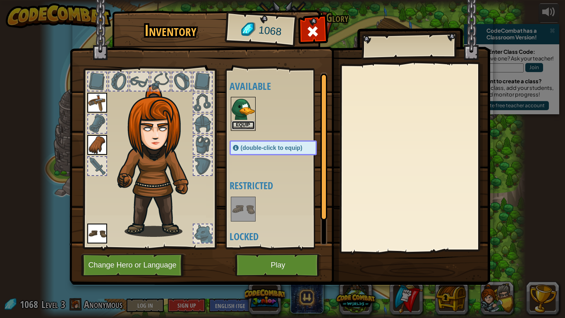
click at [244, 122] on button "Equip" at bounding box center [243, 125] width 23 height 9
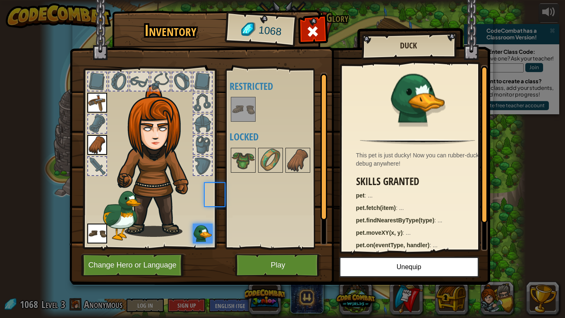
click at [244, 122] on div at bounding box center [243, 109] width 25 height 25
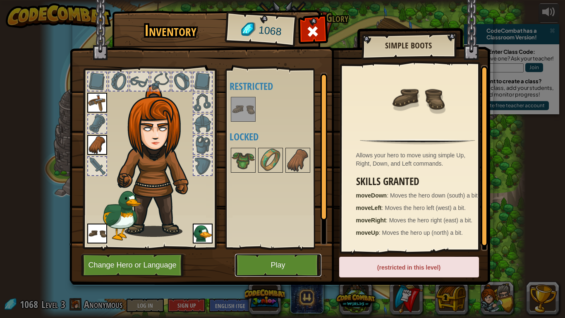
click at [264, 262] on button "Play" at bounding box center [278, 265] width 87 height 23
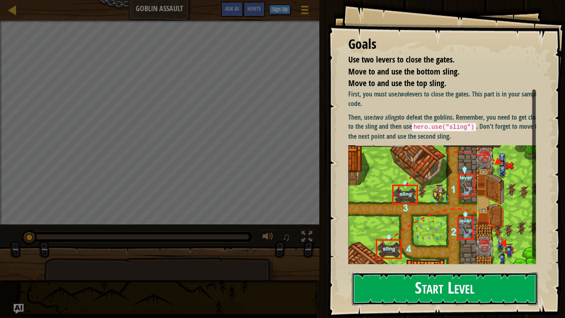
click at [440, 262] on button "Start Level" at bounding box center [445, 288] width 186 height 33
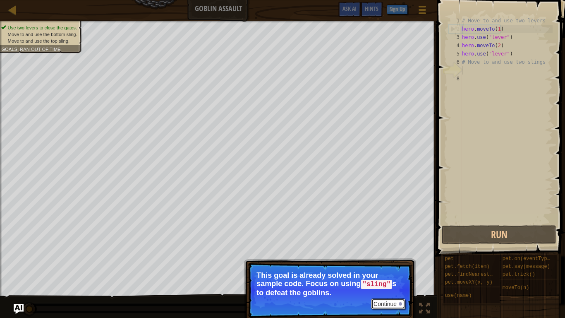
click at [389, 262] on button "Continue" at bounding box center [388, 303] width 34 height 11
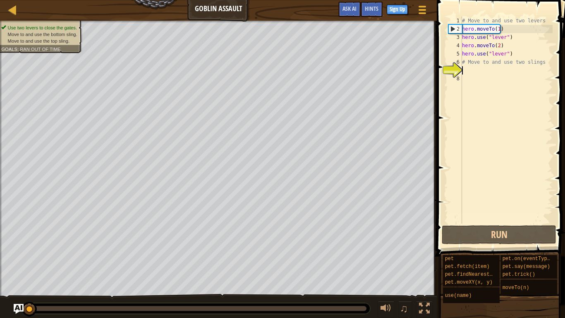
click at [389, 262] on div at bounding box center [386, 308] width 11 height 11
click at [385, 262] on div at bounding box center [386, 308] width 11 height 11
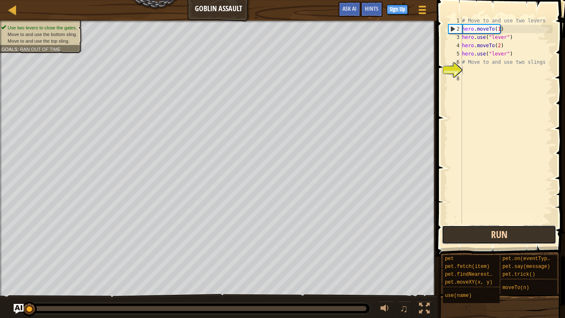
click at [461, 236] on button "Run" at bounding box center [499, 234] width 115 height 19
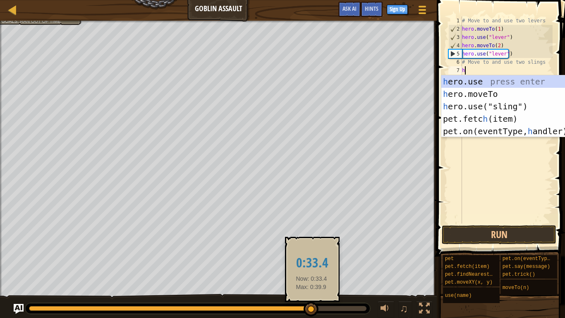
drag, startPoint x: 330, startPoint y: 308, endPoint x: 265, endPoint y: 294, distance: 66.3
click at [265, 262] on div "♫" at bounding box center [218, 306] width 437 height 25
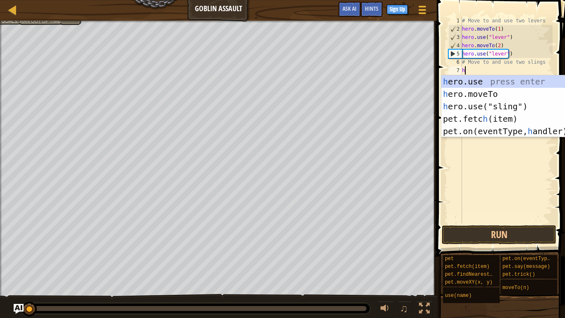
click at [24, 262] on div "Use two levers to close the gates. Move to and use the bottom sling. Move to an…" at bounding box center [282, 170] width 565 height 298
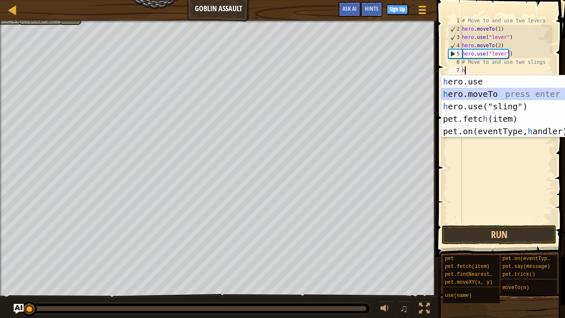
click at [488, 94] on div "h ero.use press enter h ero.moveTo press enter h ero.use("sling") press enter p…" at bounding box center [520, 118] width 156 height 87
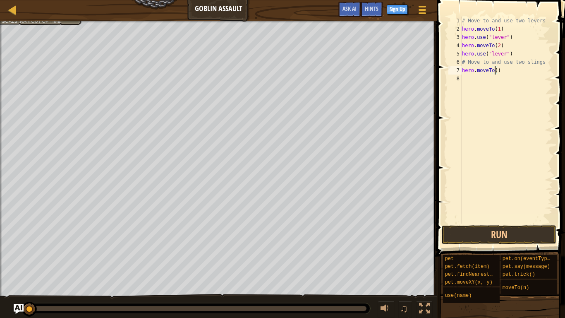
type textarea "hero.moveTo(3)"
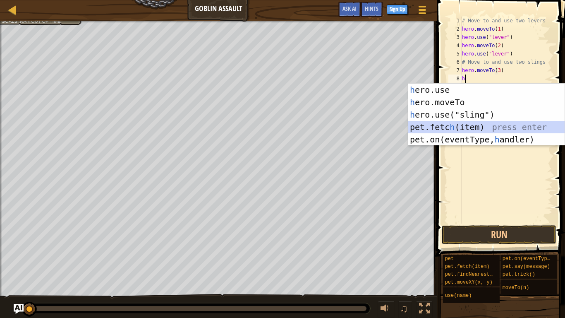
click at [458, 124] on div "h ero.use press enter h ero.moveTo press enter h ero.use("sling") press enter p…" at bounding box center [487, 127] width 156 height 87
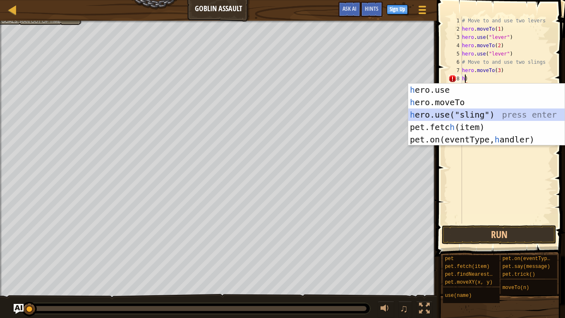
click at [470, 113] on div "h ero.use press enter h ero.moveTo press enter h ero.use("sling") press enter p…" at bounding box center [487, 127] width 156 height 87
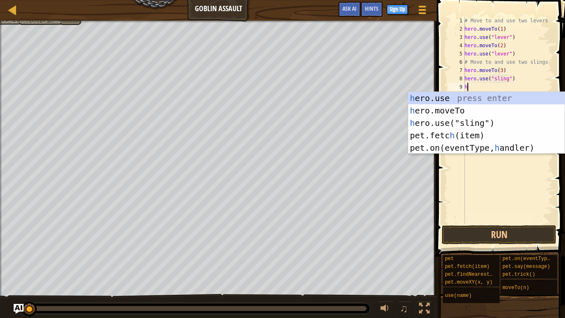
scroll to position [4, 4]
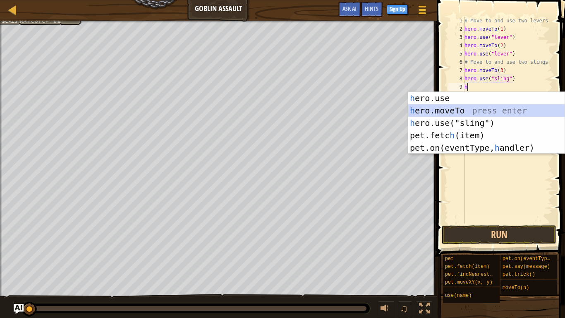
click at [467, 106] on div "h ero.use press enter h ero.moveTo press enter h ero.use("sling") press enter p…" at bounding box center [487, 135] width 156 height 87
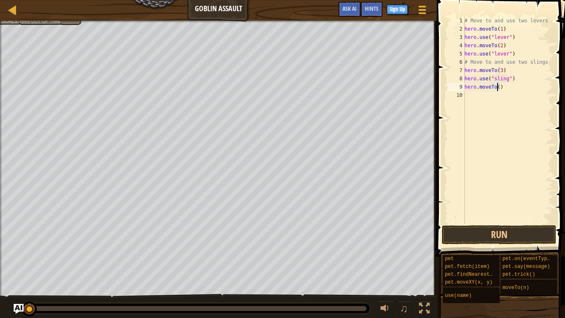
type textarea "hero.moveTo(4)"
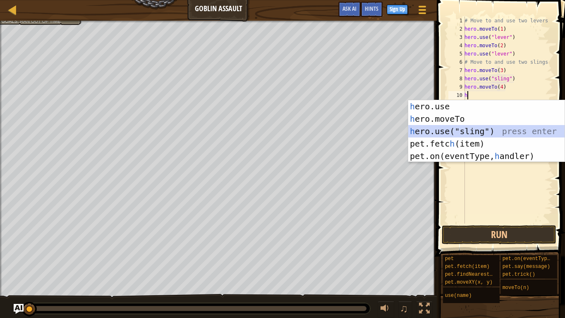
click at [482, 130] on div "h ero.use press enter h ero.moveTo press enter h ero.use("sling") press enter p…" at bounding box center [487, 143] width 156 height 87
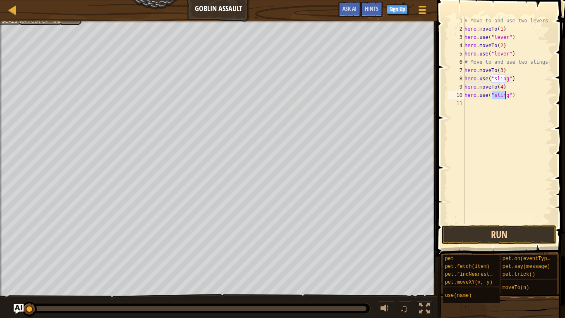
type textarea "hero.use("sling")"
click at [494, 232] on button "Run" at bounding box center [499, 234] width 115 height 19
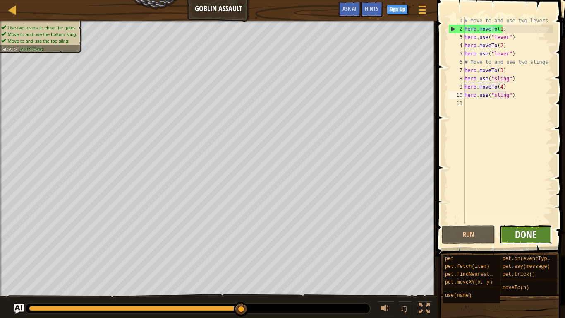
click at [532, 236] on span "Done" at bounding box center [526, 234] width 22 height 13
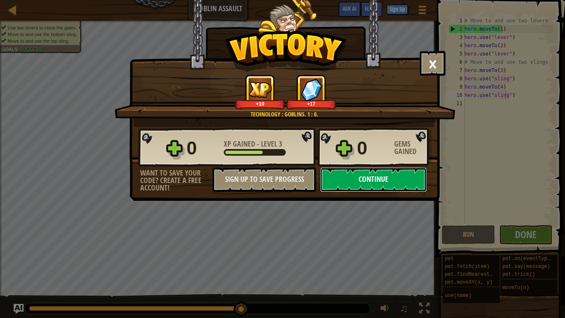
click at [375, 185] on button "Continue" at bounding box center [373, 179] width 107 height 25
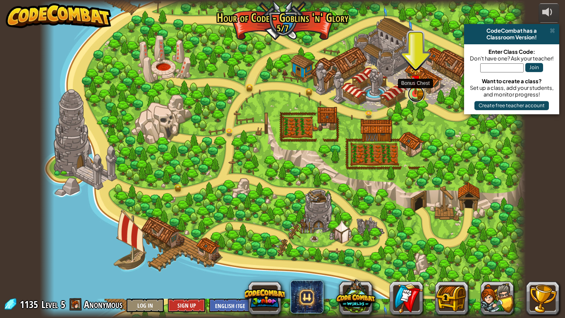
click at [418, 96] on link at bounding box center [416, 94] width 17 height 17
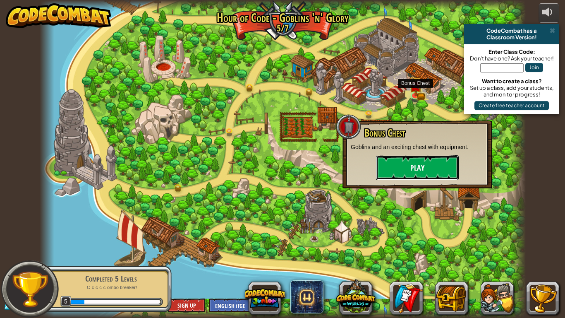
click at [424, 160] on button "Play" at bounding box center [417, 167] width 83 height 25
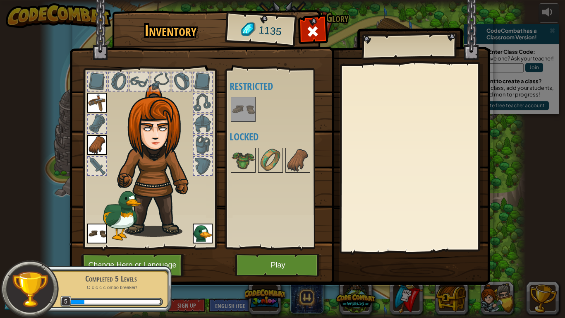
click at [98, 120] on div at bounding box center [97, 124] width 18 height 18
click at [265, 262] on button "Play" at bounding box center [278, 265] width 87 height 23
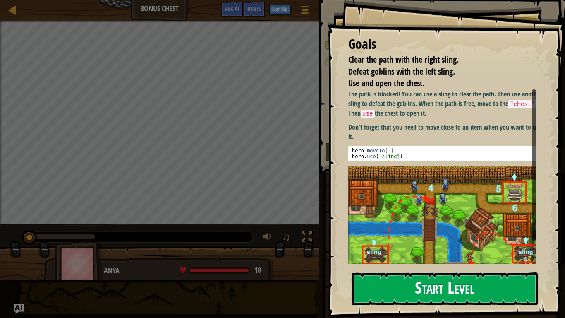
click at [405, 262] on button "Start Level" at bounding box center [445, 288] width 186 height 33
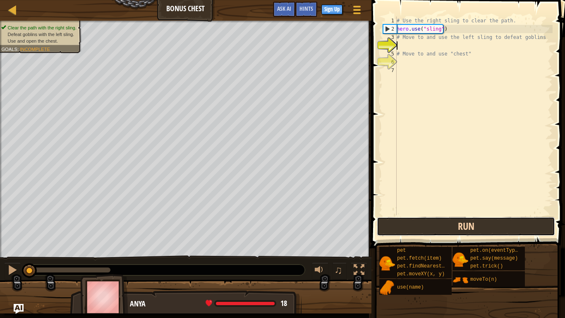
click at [411, 223] on button "Run" at bounding box center [466, 226] width 178 height 19
click at [430, 221] on button "Run" at bounding box center [466, 226] width 178 height 19
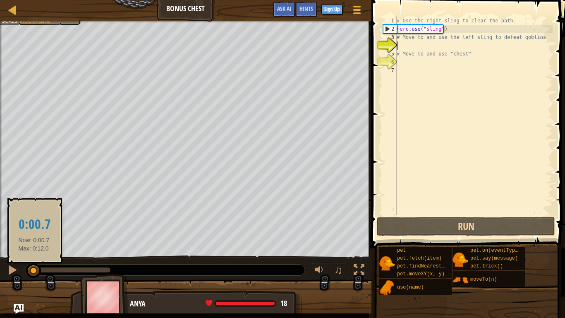
drag, startPoint x: 75, startPoint y: 271, endPoint x: 34, endPoint y: 269, distance: 41.5
click at [34, 262] on div at bounding box center [33, 270] width 15 height 15
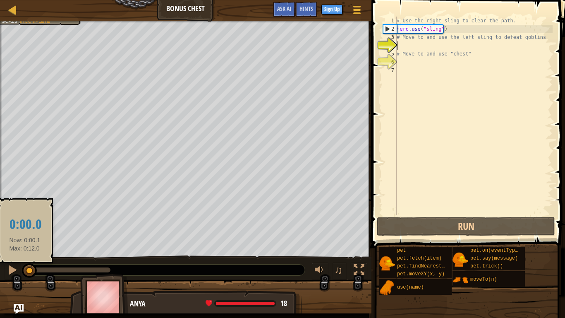
drag, startPoint x: 34, startPoint y: 270, endPoint x: 25, endPoint y: 271, distance: 9.1
click at [25, 262] on div at bounding box center [29, 270] width 15 height 15
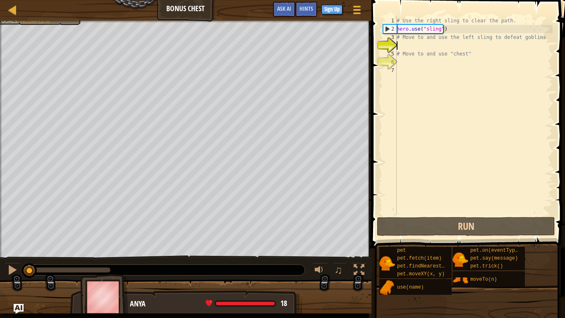
scroll to position [4, 0]
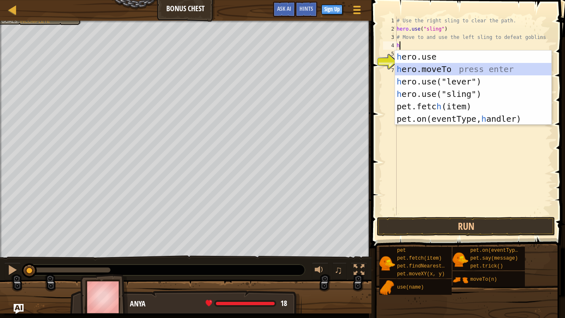
click at [413, 66] on div "h ero.use press enter h ero.moveTo press enter h ero.use("lever") press enter h…" at bounding box center [473, 100] width 156 height 99
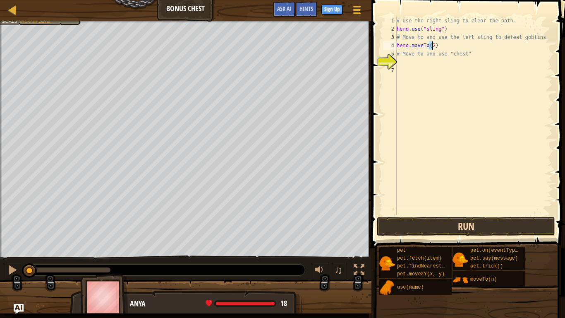
type textarea "hero.moveTo(2)"
click at [380, 219] on button "Run" at bounding box center [466, 226] width 178 height 19
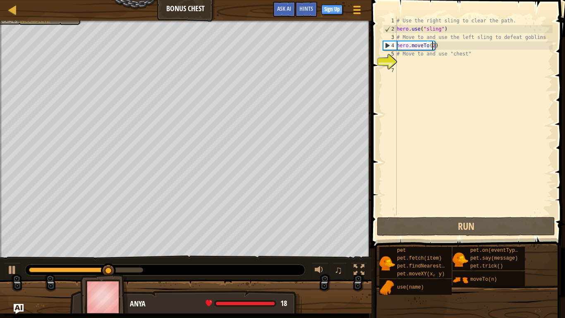
click at [402, 61] on div "# Use the right sling to clear the path. hero . use ( "sling" ) # Move to and u…" at bounding box center [474, 124] width 158 height 215
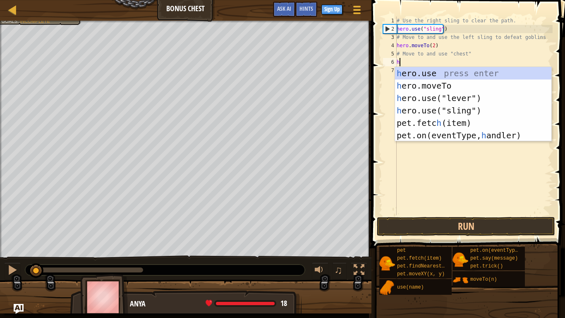
drag, startPoint x: 147, startPoint y: 269, endPoint x: 36, endPoint y: 262, distance: 110.7
click at [36, 262] on div "♫" at bounding box center [186, 267] width 372 height 25
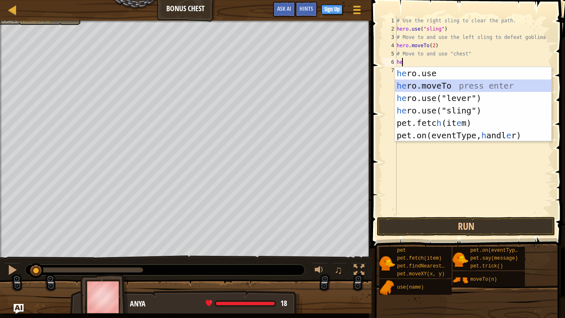
click at [451, 80] on div "he ro.use press enter he ro.moveTo press enter he ro.use("lever") press enter h…" at bounding box center [473, 116] width 156 height 99
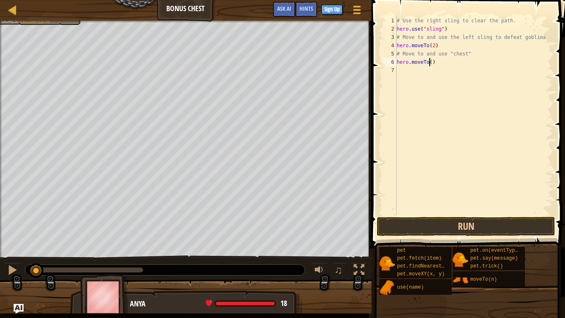
type textarea "hero.moveTo(3)"
click at [399, 70] on div "# Use the right sling to clear the path. hero . use ( "sling" ) # Move to and u…" at bounding box center [474, 124] width 158 height 215
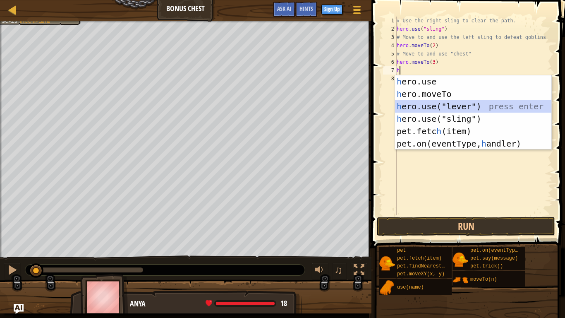
click at [407, 106] on div "h ero.use press enter h ero.moveTo press enter h ero.use("lever") press enter h…" at bounding box center [473, 124] width 156 height 99
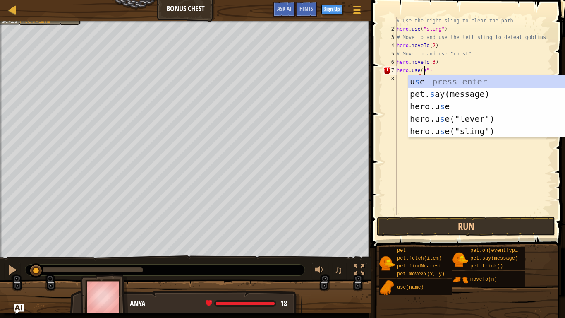
scroll to position [4, 2]
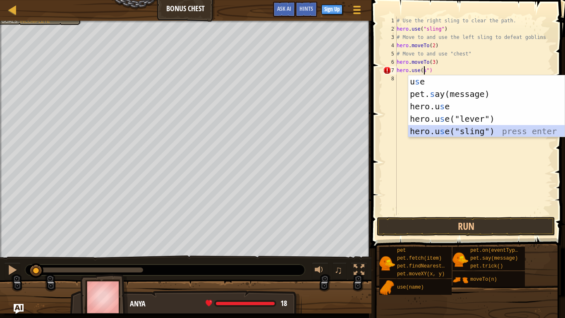
click at [447, 132] on div "u s e press enter pet. s ay(message) press enter hero.u s e press enter hero.u …" at bounding box center [487, 118] width 156 height 87
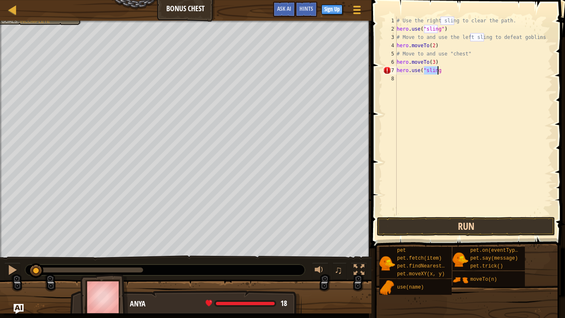
type textarea "hero.use("sling"
click at [453, 225] on button "Run" at bounding box center [466, 226] width 178 height 19
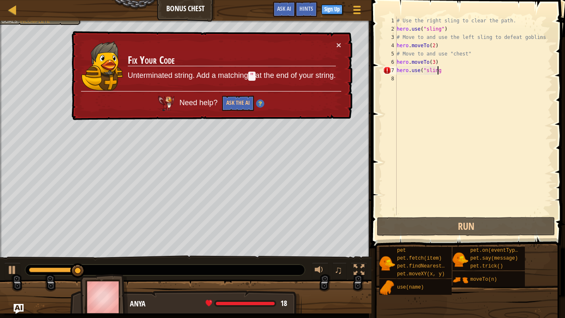
click at [442, 75] on div "# Use the right sling to clear the path. hero . use ( "sling" ) # Move to and u…" at bounding box center [474, 124] width 158 height 215
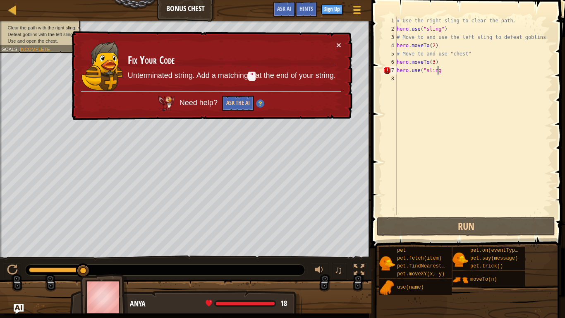
click at [438, 71] on div "# Use the right sling to clear the path. hero . use ( "sling" ) # Move to and u…" at bounding box center [474, 124] width 158 height 215
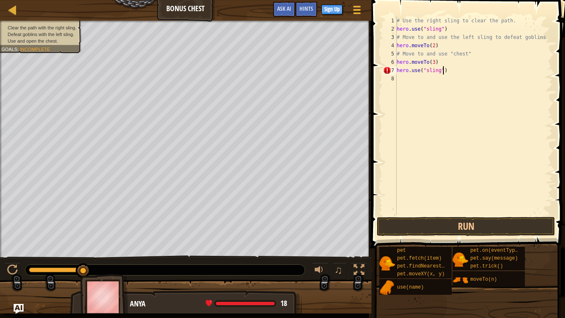
scroll to position [4, 3]
type textarea "hero.use("sling")"
click at [407, 226] on button "Run" at bounding box center [466, 226] width 178 height 19
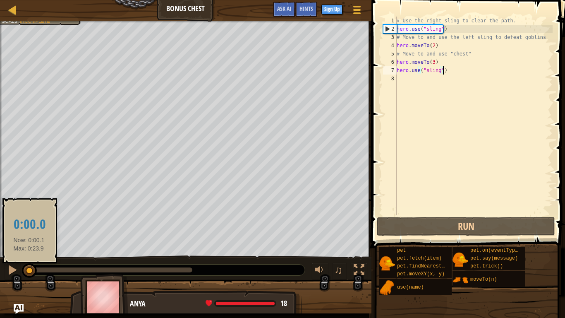
drag, startPoint x: 164, startPoint y: 271, endPoint x: 29, endPoint y: 267, distance: 135.0
click at [29, 262] on div at bounding box center [29, 270] width 15 height 15
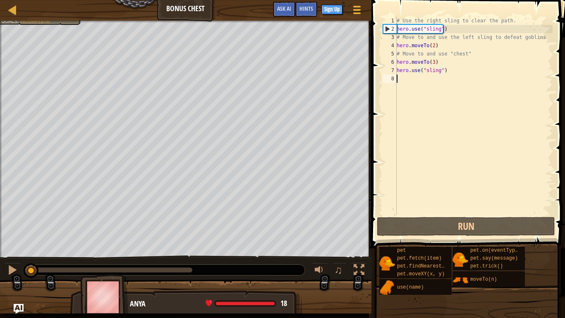
click at [397, 81] on div "# Use the right sling to clear the path. hero . use ( "sling" ) # Move to and u…" at bounding box center [474, 124] width 158 height 215
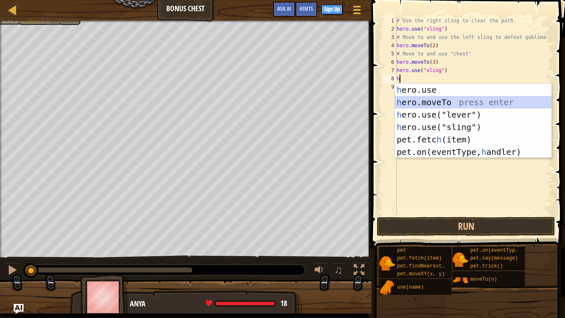
click at [430, 106] on div "h ero.use press enter h ero.moveTo press enter h ero.use("lever") press enter h…" at bounding box center [473, 133] width 156 height 99
type textarea "hero.moveTo(2)"
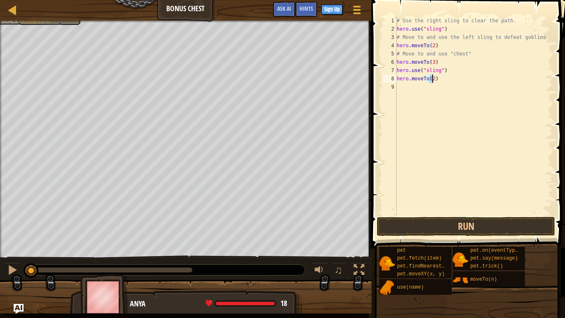
click at [397, 83] on div "9" at bounding box center [390, 87] width 14 height 8
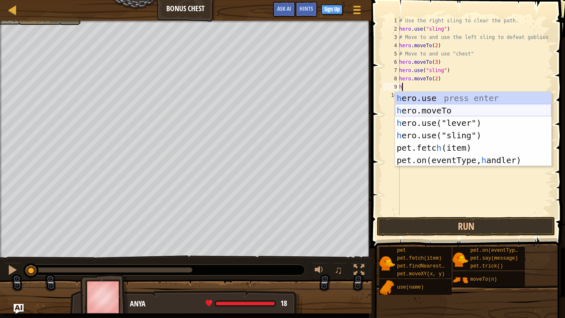
click at [427, 109] on div "h ero.use press enter h ero.moveTo press enter h ero.use("lever") press enter h…" at bounding box center [473, 141] width 156 height 99
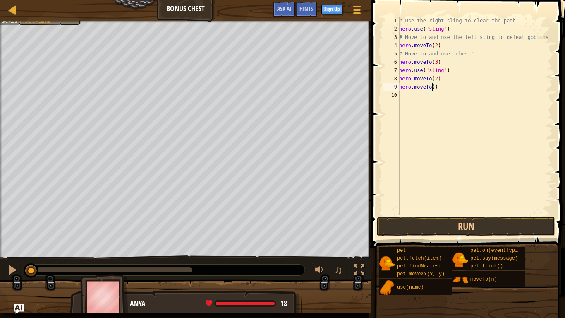
type textarea "hero.moveTo(4)"
click at [398, 92] on div "10" at bounding box center [391, 95] width 17 height 8
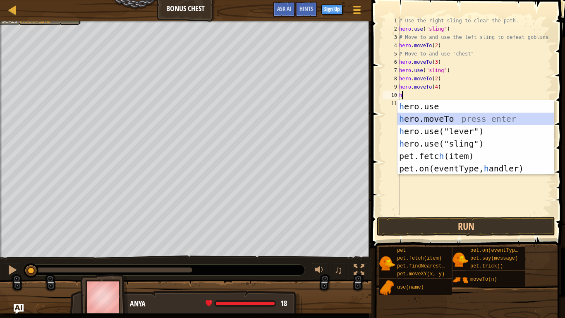
click at [416, 120] on div "h ero.use press enter h ero.moveTo press enter h ero.use("lever") press enter h…" at bounding box center [476, 149] width 156 height 99
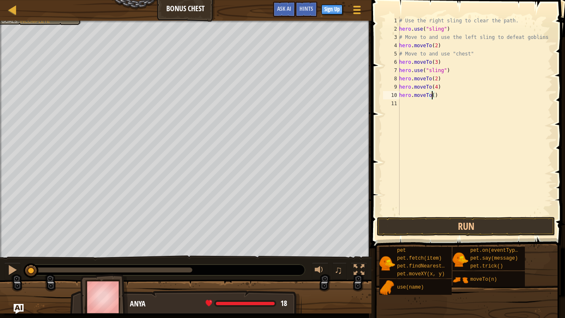
scroll to position [4, 2]
type textarea "hero.moveTo(6)"
click at [427, 222] on button "Run" at bounding box center [466, 226] width 178 height 19
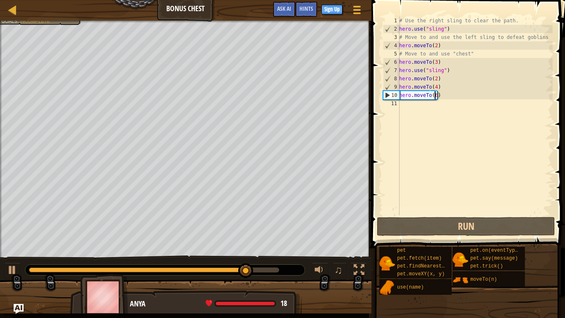
click at [401, 104] on div "# Use the right sling to clear the path. hero . use ( "sling" ) # Move to and u…" at bounding box center [475, 124] width 155 height 215
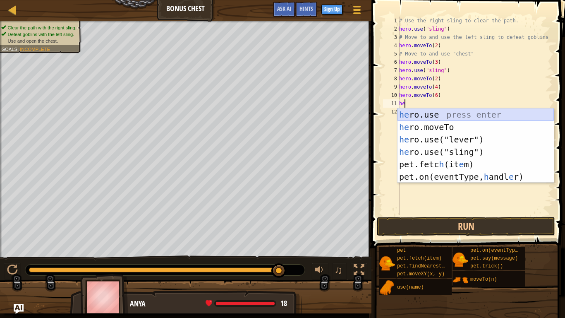
click at [458, 109] on div "he ro.use press enter he ro.moveTo press enter he ro.use("lever") press enter h…" at bounding box center [476, 157] width 156 height 99
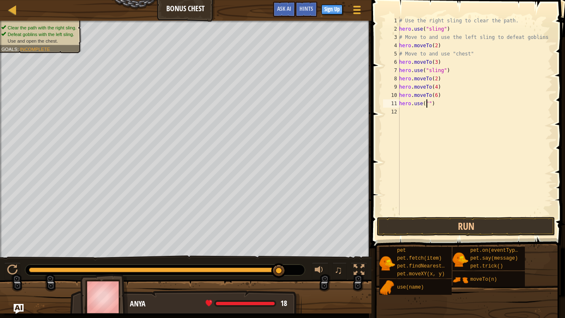
scroll to position [4, 2]
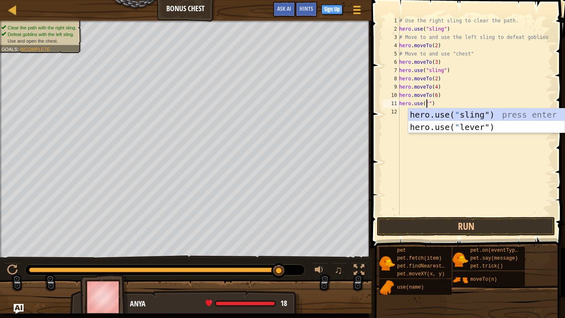
click at [434, 104] on div "# Use the right sling to clear the path. hero . use ( "sling" ) # Move to and u…" at bounding box center [475, 124] width 155 height 215
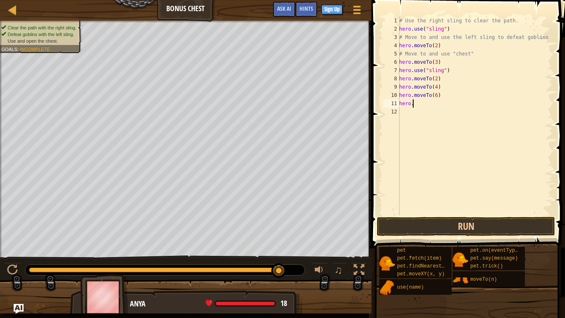
scroll to position [4, 0]
type textarea "h"
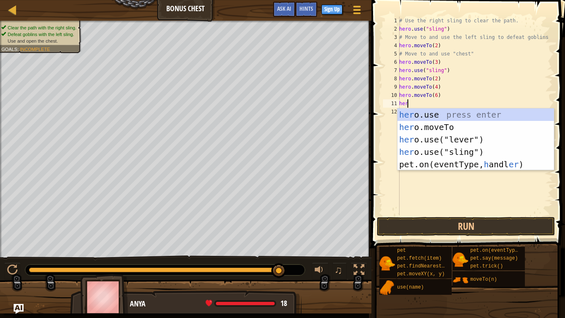
scroll to position [4, 0]
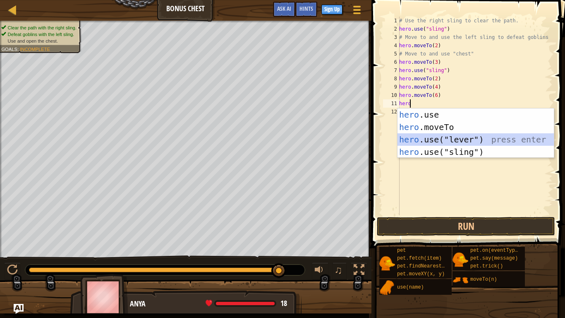
click at [440, 138] on div "hero .use press enter hero .moveTo press enter hero .use("lever") press enter h…" at bounding box center [476, 145] width 156 height 75
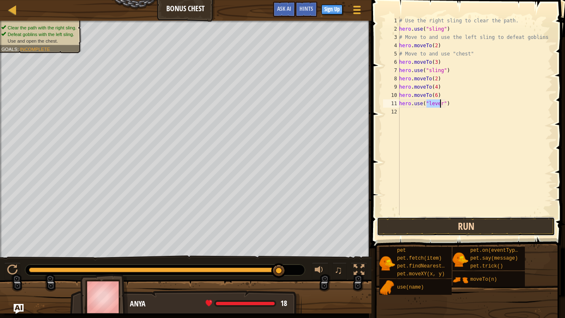
click at [407, 229] on button "Run" at bounding box center [466, 226] width 178 height 19
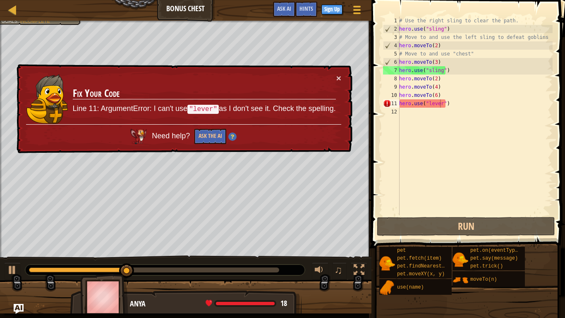
click at [338, 72] on div "× Fix Your Code Line 11: ArgumentError: I can't use "lever" as I don't see it. …" at bounding box center [184, 108] width 338 height 89
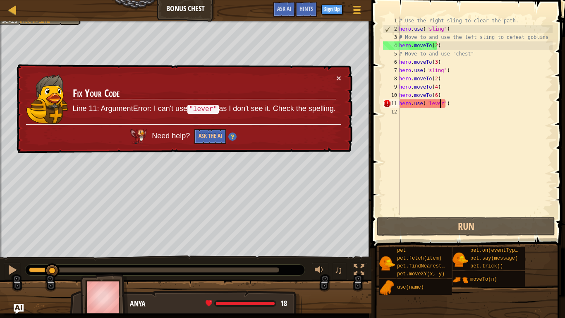
click at [53, 253] on div "Clear the path with the right sling. Defeat goblins with the left sling. Use an…" at bounding box center [282, 167] width 565 height 293
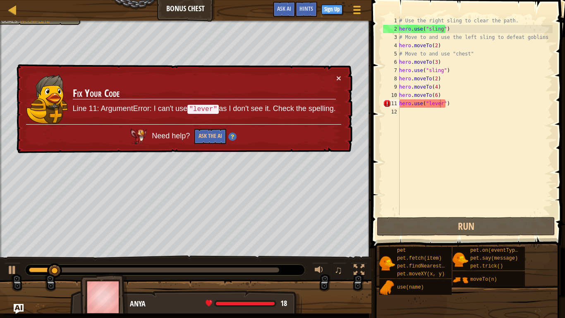
click at [24, 257] on div "♫" at bounding box center [186, 267] width 372 height 25
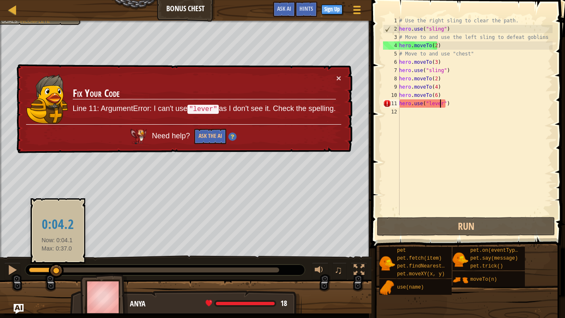
drag, startPoint x: 57, startPoint y: 269, endPoint x: 30, endPoint y: 267, distance: 27.4
click at [49, 262] on div at bounding box center [56, 270] width 15 height 15
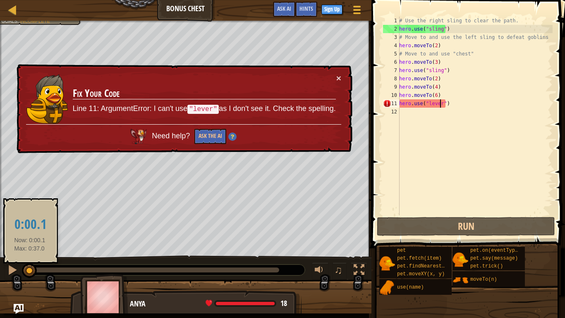
click at [30, 262] on div at bounding box center [29, 269] width 1 height 5
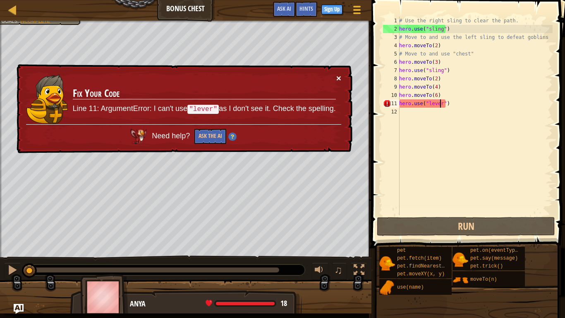
click at [340, 74] on button "×" at bounding box center [339, 78] width 5 height 9
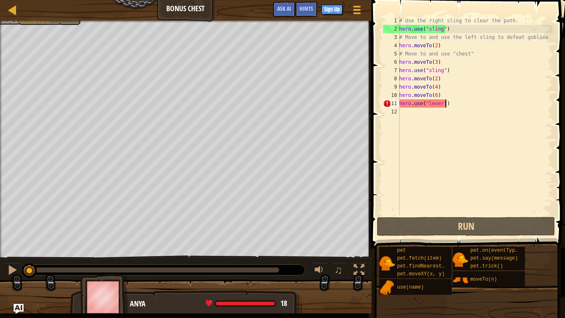
click at [452, 101] on div "# Use the right sling to clear the path. hero . use ( "sling" ) # Move to and u…" at bounding box center [475, 124] width 155 height 215
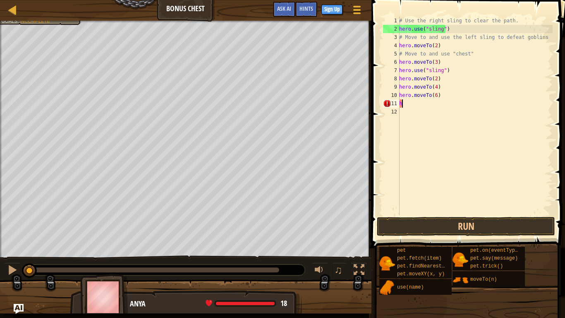
type textarea "h"
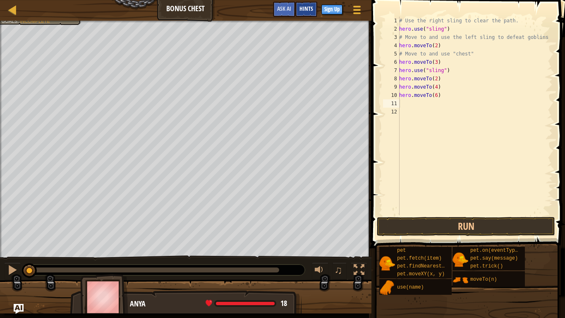
click at [308, 11] on span "Hints" at bounding box center [307, 9] width 14 height 8
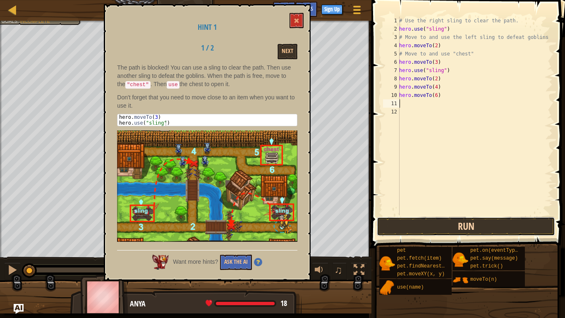
click at [419, 231] on button "Run" at bounding box center [466, 226] width 178 height 19
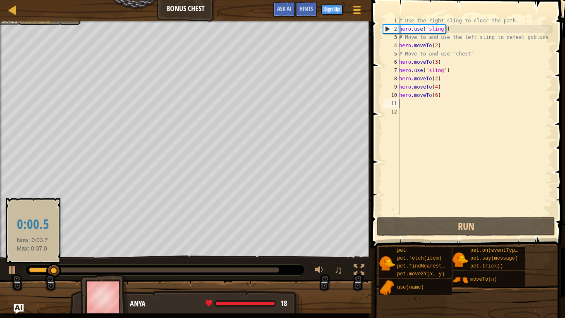
click at [32, 262] on div at bounding box center [41, 269] width 25 height 5
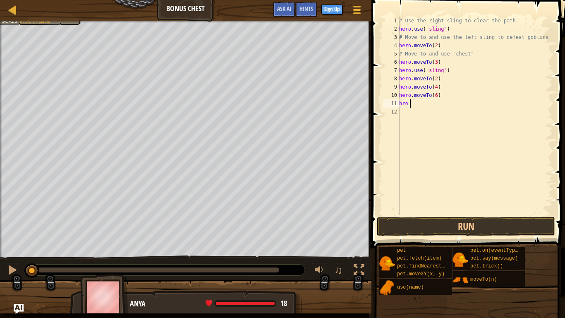
scroll to position [4, 0]
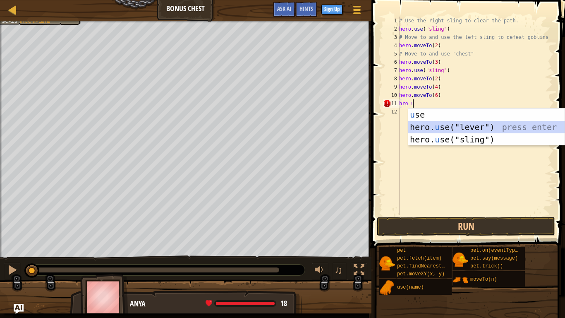
click at [457, 123] on div "u se press enter hero. u se("lever") press enter hero. u se("sling") press enter" at bounding box center [487, 139] width 156 height 62
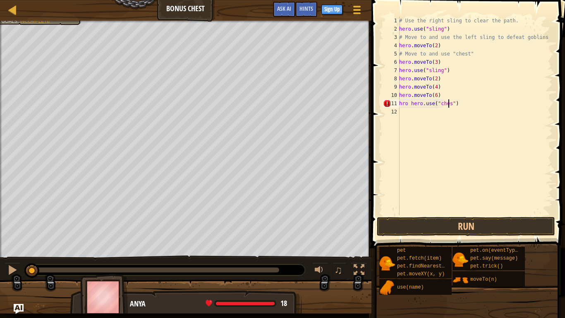
scroll to position [4, 4]
click at [429, 223] on button "Run" at bounding box center [466, 226] width 178 height 19
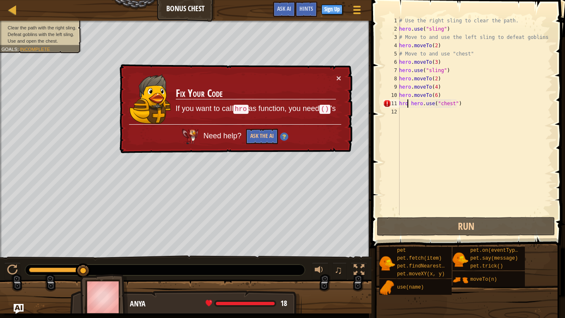
click at [407, 103] on div "# Use the right sling to clear the path. hero . use ( "sling" ) # Move to and u…" at bounding box center [475, 124] width 155 height 215
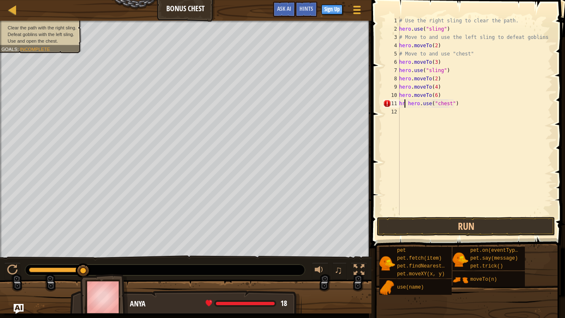
scroll to position [4, 4]
click at [403, 228] on button "Run" at bounding box center [466, 226] width 178 height 19
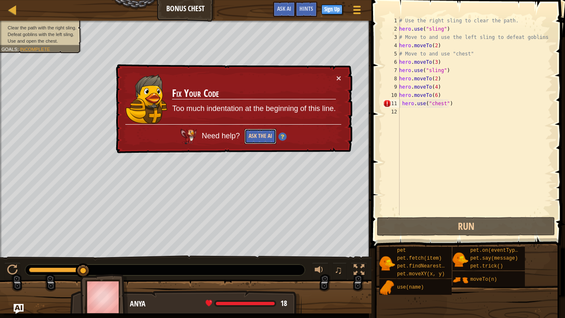
click at [259, 139] on button "Ask the AI" at bounding box center [261, 136] width 32 height 15
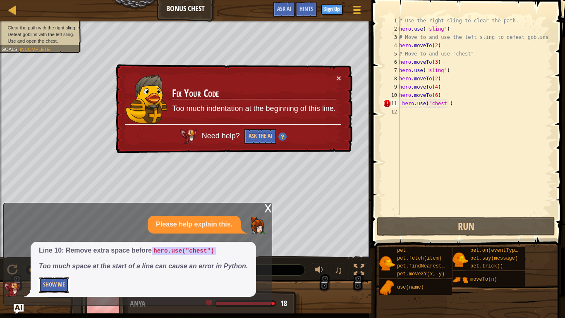
click at [58, 262] on button "Show Me" at bounding box center [54, 284] width 30 height 15
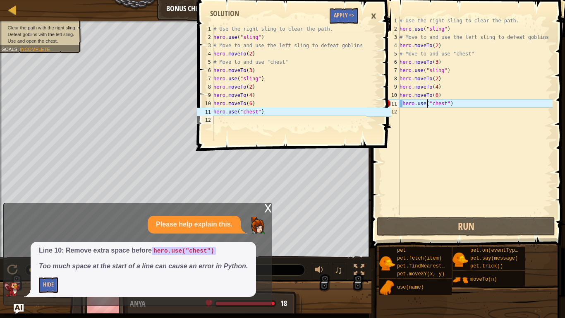
click at [427, 104] on div "# Use the right sling to clear the path. hero . use ( "sling" ) # Move to and u…" at bounding box center [475, 124] width 155 height 215
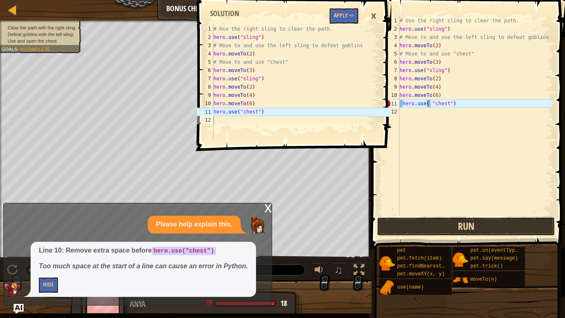
click at [408, 224] on button "Run" at bounding box center [466, 226] width 178 height 19
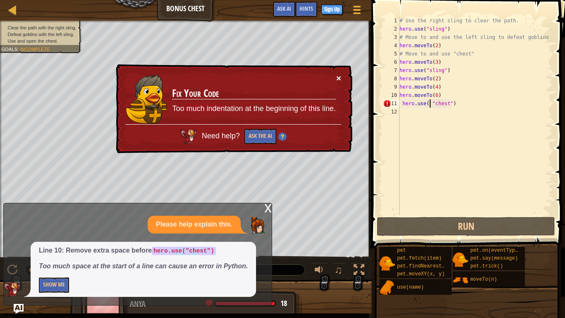
click at [341, 77] on button "×" at bounding box center [339, 78] width 5 height 9
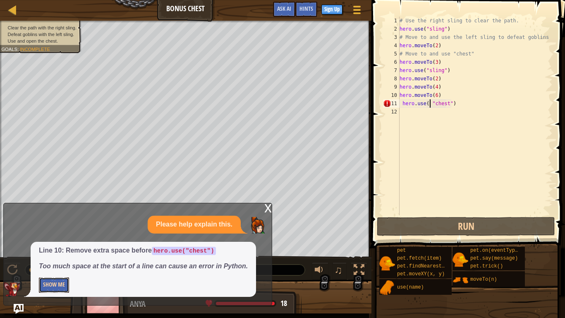
click at [62, 262] on button "Show Me" at bounding box center [54, 284] width 30 height 15
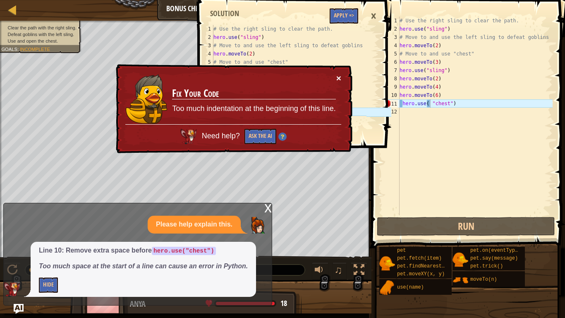
click at [337, 79] on button "×" at bounding box center [339, 78] width 5 height 9
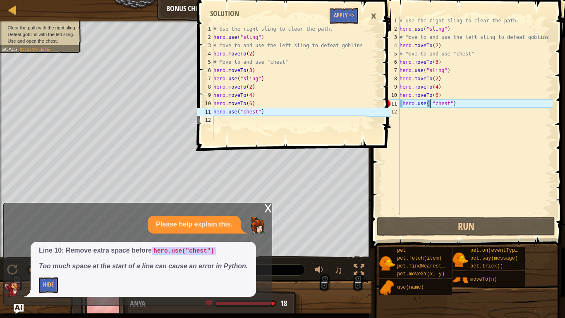
click at [341, 24] on span at bounding box center [295, 63] width 200 height 175
click at [344, 12] on button "Apply =>" at bounding box center [344, 15] width 29 height 15
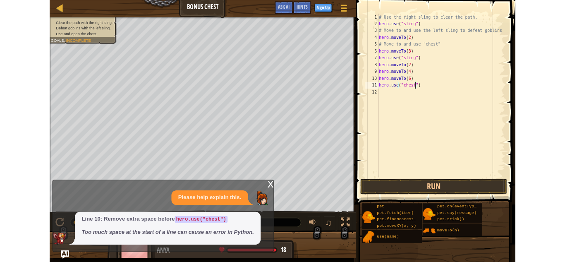
scroll to position [4, 3]
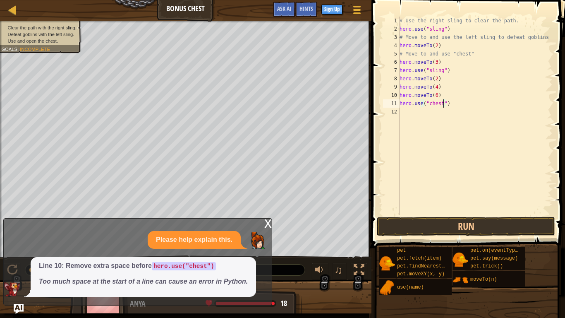
click at [443, 104] on div "# Use the right sling to clear the path. hero . use ( "sling" ) # Move to and u…" at bounding box center [475, 124] width 155 height 215
type textarea "hero.use("chest")"
click at [396, 222] on button "Run" at bounding box center [466, 226] width 178 height 19
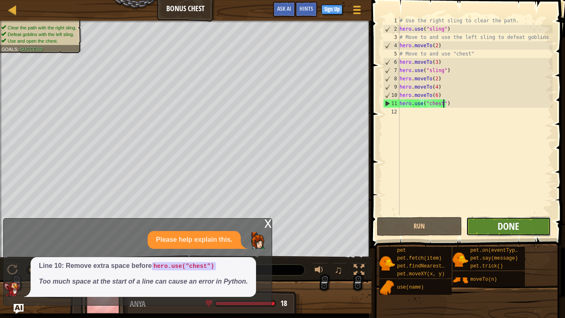
click at [508, 226] on span "Done" at bounding box center [509, 225] width 22 height 13
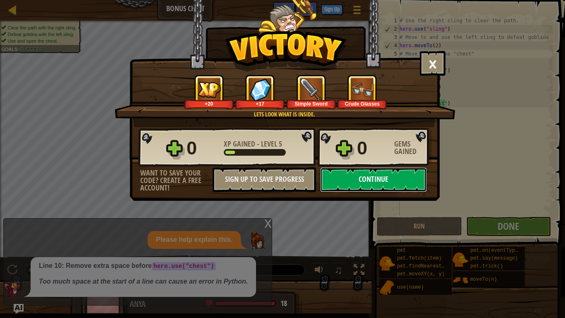
click at [356, 177] on button "Continue" at bounding box center [373, 179] width 107 height 25
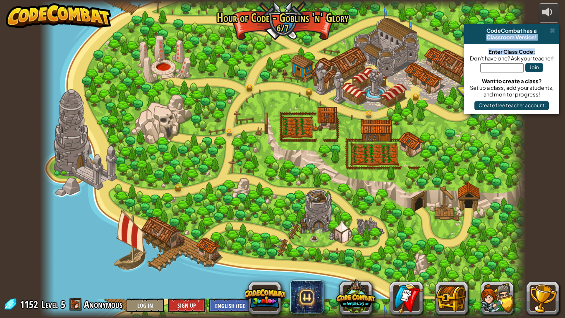
drag, startPoint x: 545, startPoint y: 27, endPoint x: 536, endPoint y: 54, distance: 28.9
click at [537, 52] on div "CodeCombat has a Classroom Version! Enter Class Code: Don't have one? Ask your …" at bounding box center [511, 69] width 95 height 90
click at [527, 69] on button "Join" at bounding box center [535, 67] width 18 height 9
click at [555, 31] on span at bounding box center [552, 30] width 5 height 7
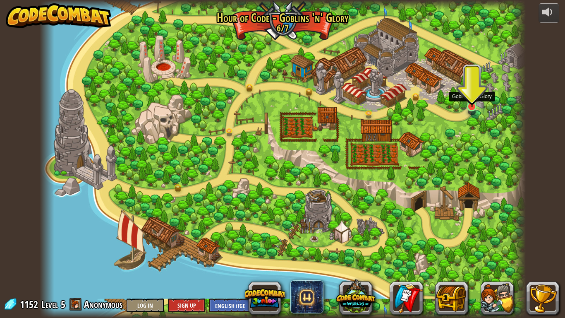
click at [473, 107] on img at bounding box center [472, 91] width 12 height 33
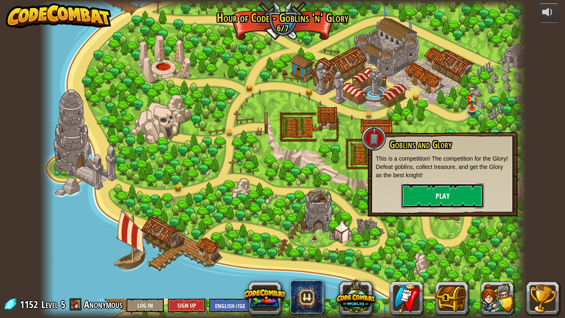
click at [434, 192] on button "Play" at bounding box center [443, 195] width 83 height 25
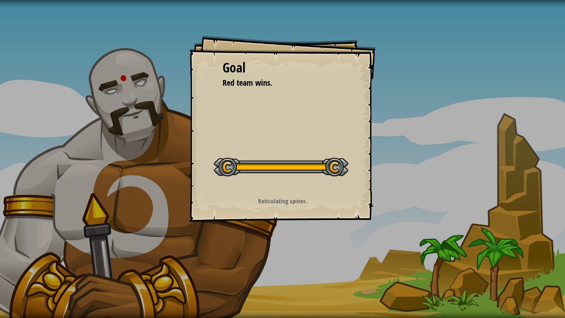
click at [339, 165] on div at bounding box center [281, 167] width 135 height 19
click at [310, 242] on div "Goal Red team wins. Start Level Error loading from server. Try refreshing the p…" at bounding box center [282, 159] width 565 height 318
click at [471, 196] on div "Goal Red team wins. Start Level Error loading from server. Try refreshing the p…" at bounding box center [282, 159] width 565 height 318
click at [336, 178] on div "Start Level" at bounding box center [281, 165] width 135 height 33
click at [336, 175] on div at bounding box center [281, 167] width 135 height 19
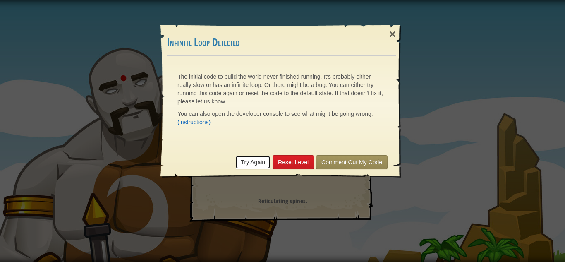
click at [266, 155] on link "Try Again" at bounding box center [253, 162] width 35 height 14
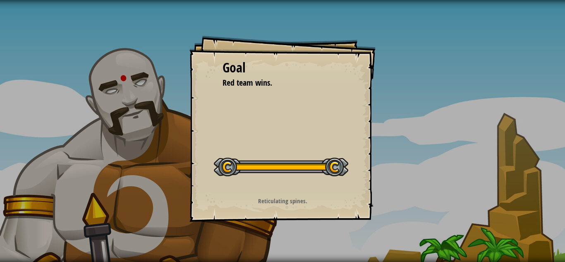
click at [98, 34] on div "Goal Red team wins. Start Level Error loading from server. Try refreshing the p…" at bounding box center [282, 131] width 565 height 262
click at [105, 71] on div "Goal Red team wins. Start Level Error loading from server. Try refreshing the p…" at bounding box center [282, 131] width 565 height 262
click at [195, 88] on div "Goal Red team wins. Start Level Error loading from server. Try refreshing the p…" at bounding box center [283, 129] width 186 height 186
drag, startPoint x: 229, startPoint y: 64, endPoint x: 241, endPoint y: 91, distance: 29.5
click at [232, 72] on div "Goal" at bounding box center [283, 67] width 120 height 19
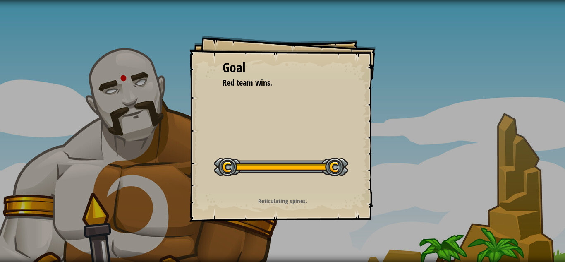
click at [257, 161] on div at bounding box center [281, 167] width 135 height 19
click at [236, 166] on div at bounding box center [281, 167] width 135 height 19
